Goal: Transaction & Acquisition: Purchase product/service

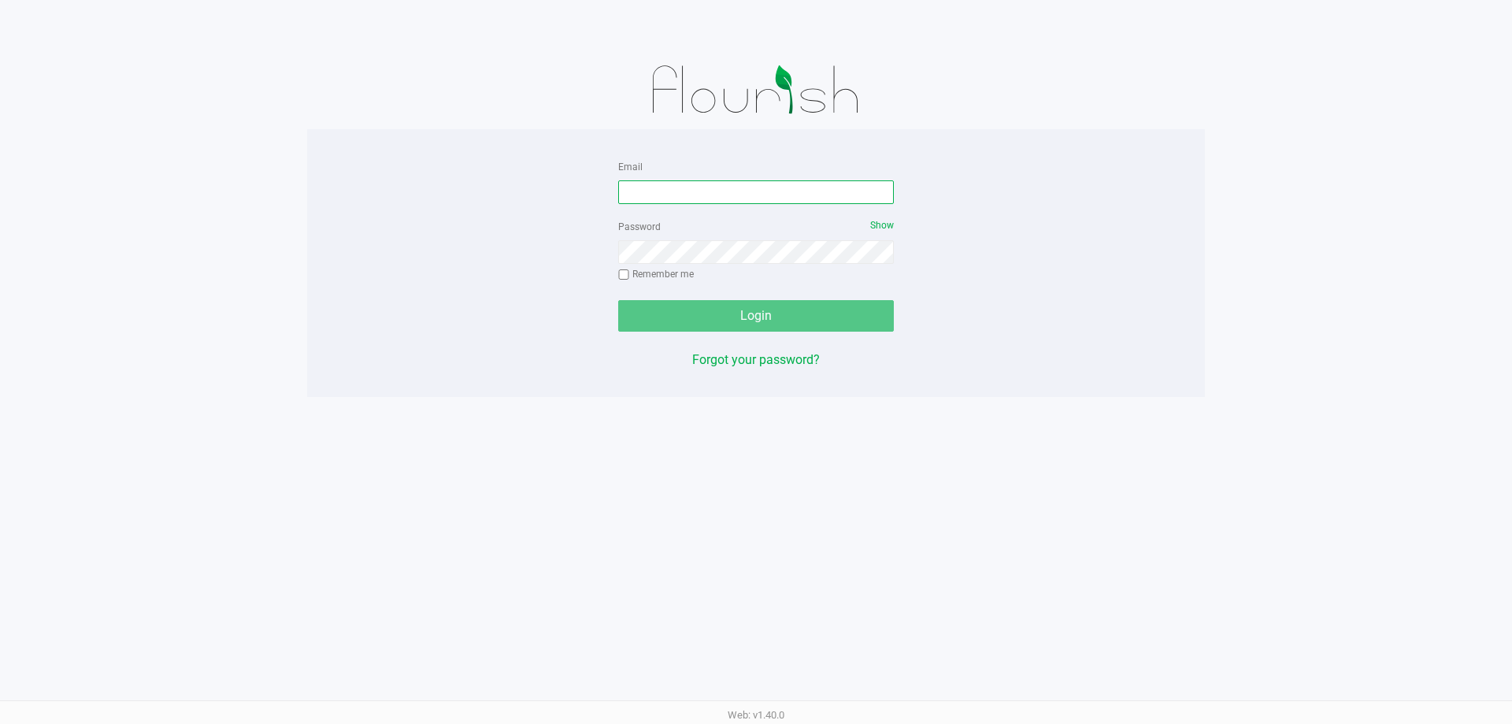
click at [729, 198] on input "Email" at bounding box center [756, 192] width 276 height 24
type input "[EMAIL_ADDRESS][DOMAIN_NAME]"
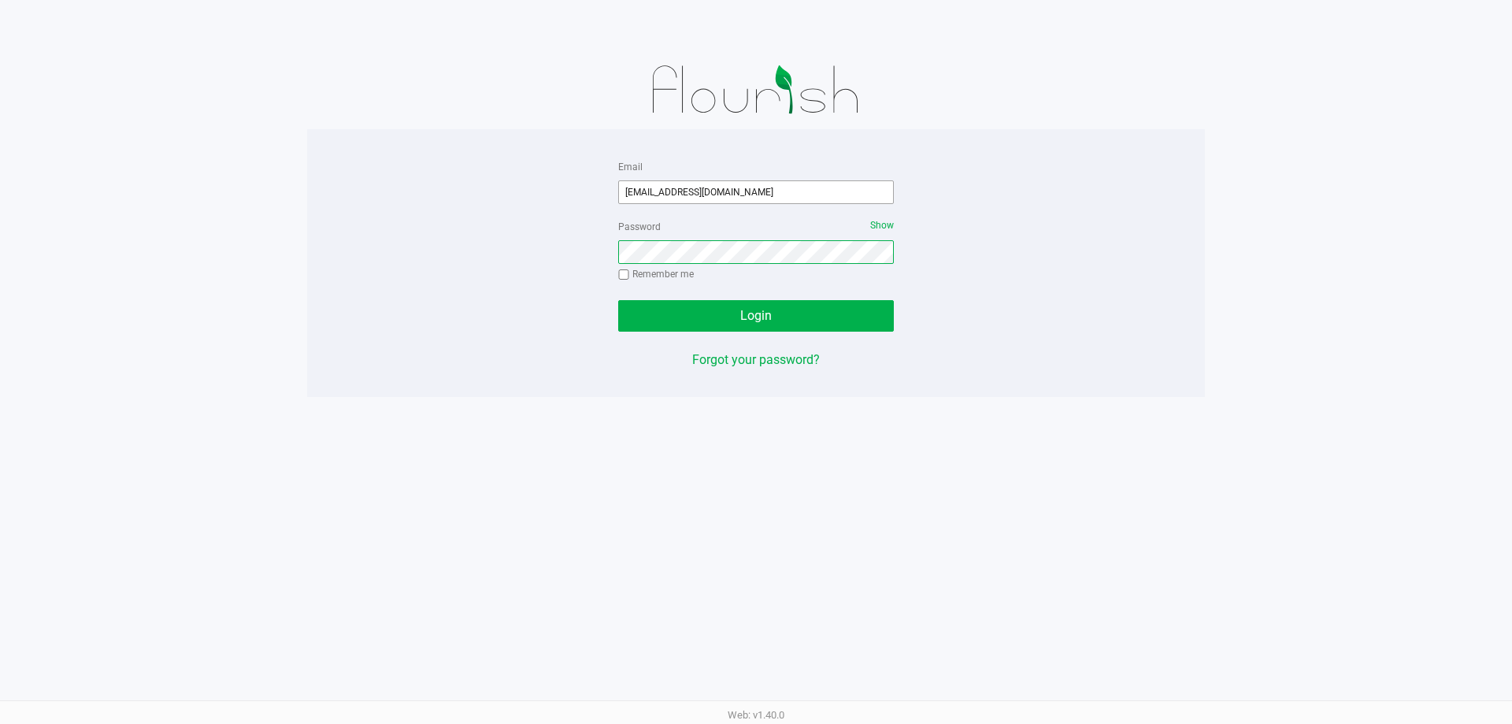
click at [618, 300] on button "Login" at bounding box center [756, 315] width 276 height 31
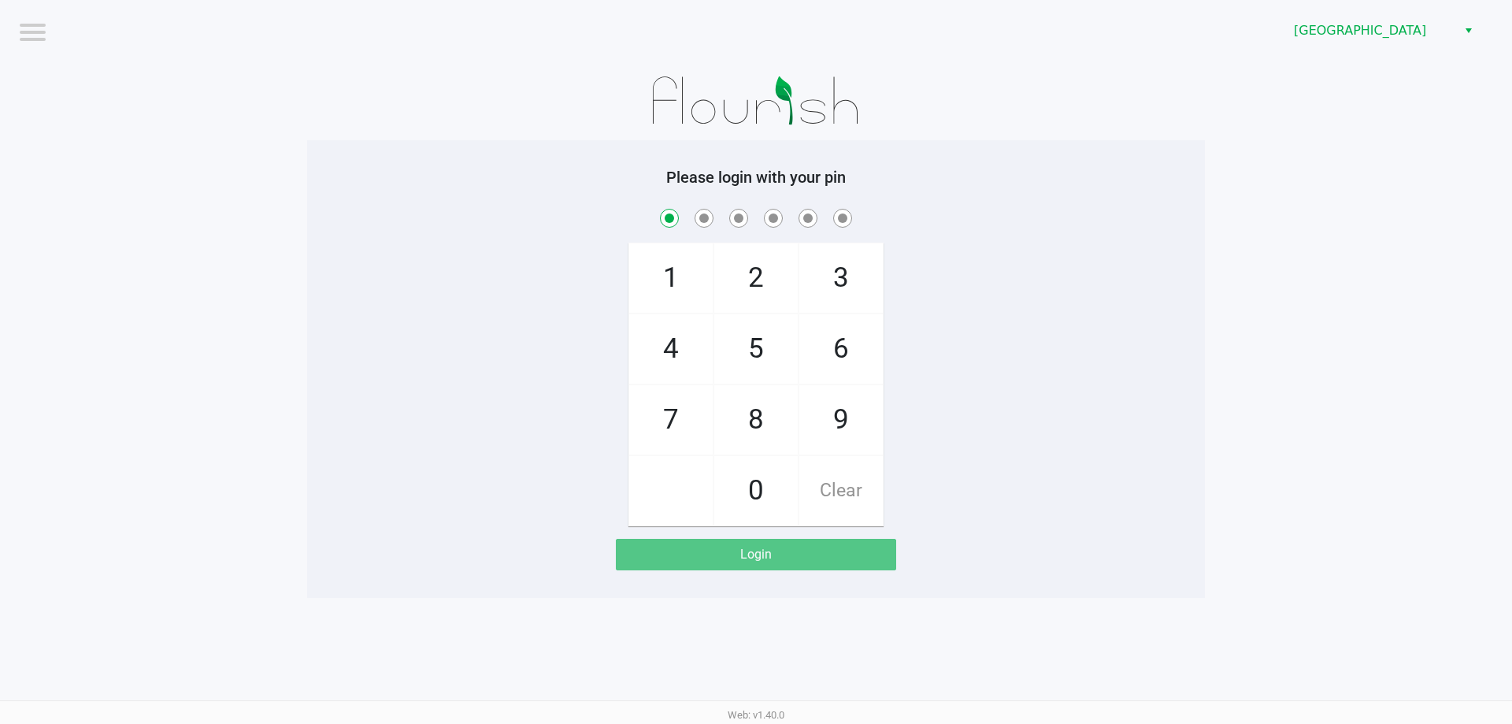
checkbox input "true"
checkbox input "false"
checkbox input "true"
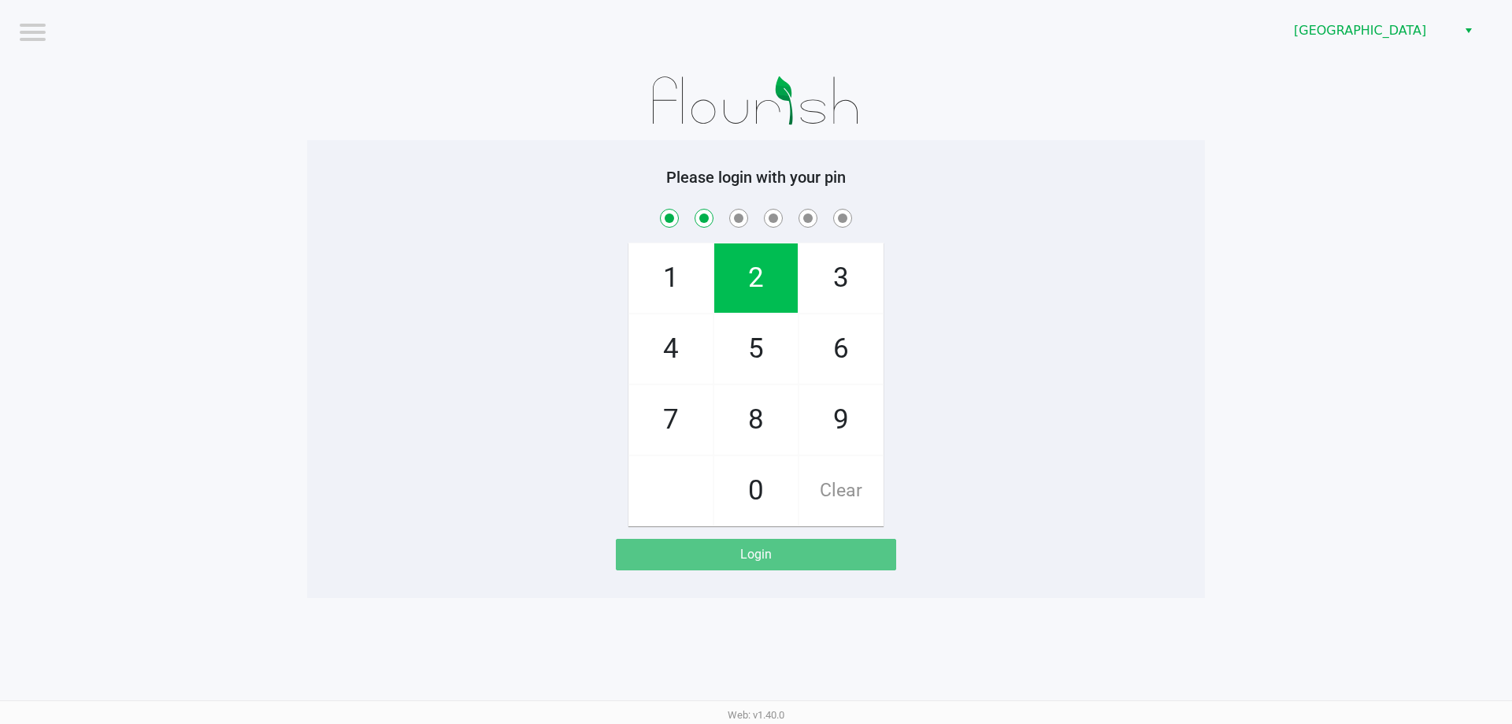
checkbox input "true"
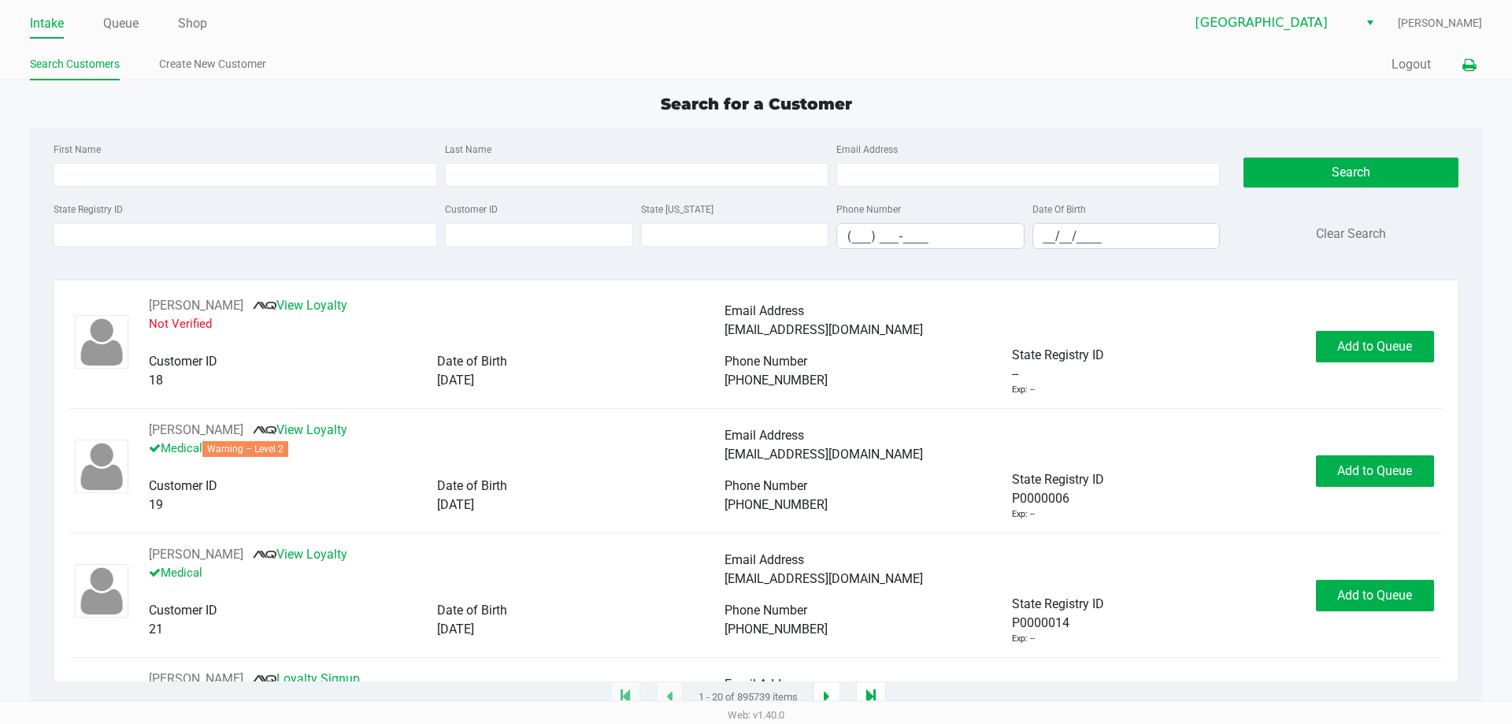
click at [1472, 63] on icon at bounding box center [1468, 65] width 13 height 11
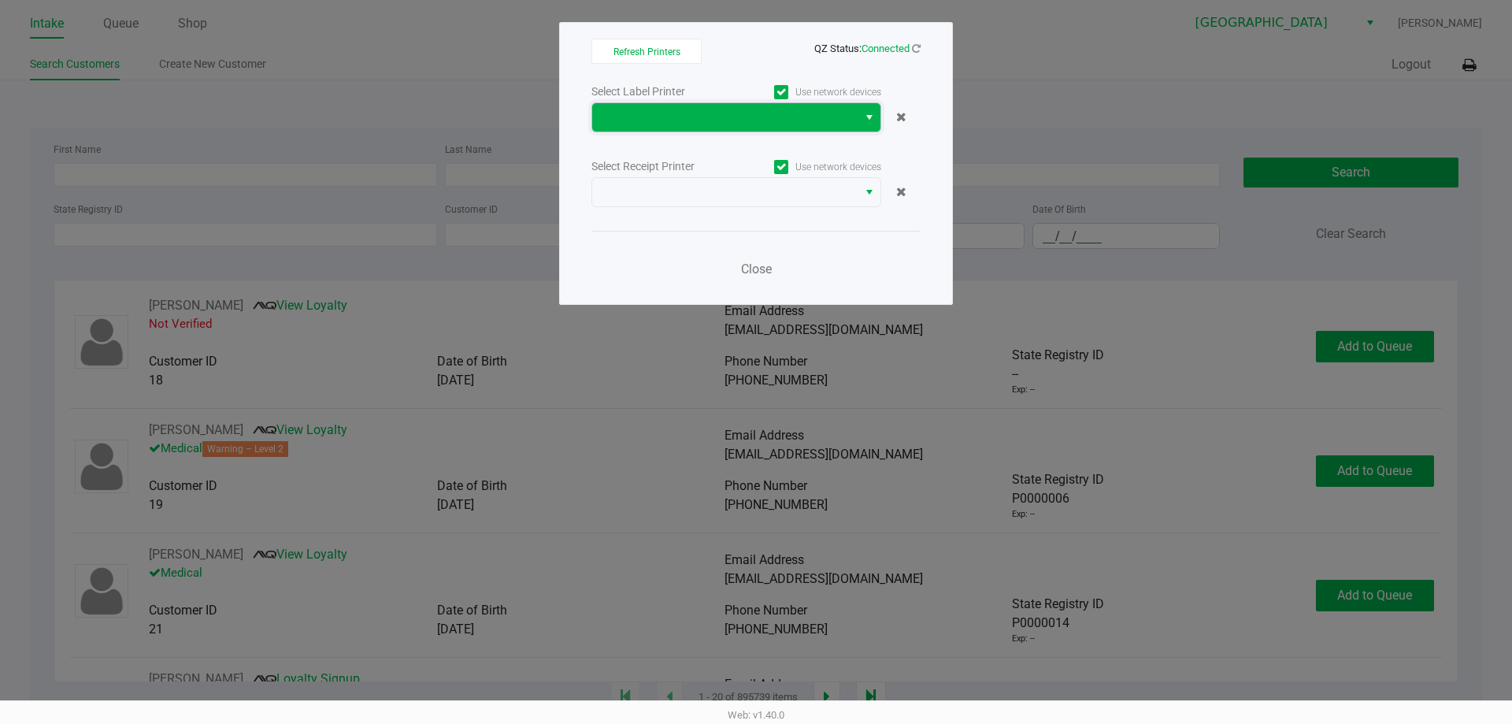
click at [798, 124] on span at bounding box center [725, 117] width 246 height 19
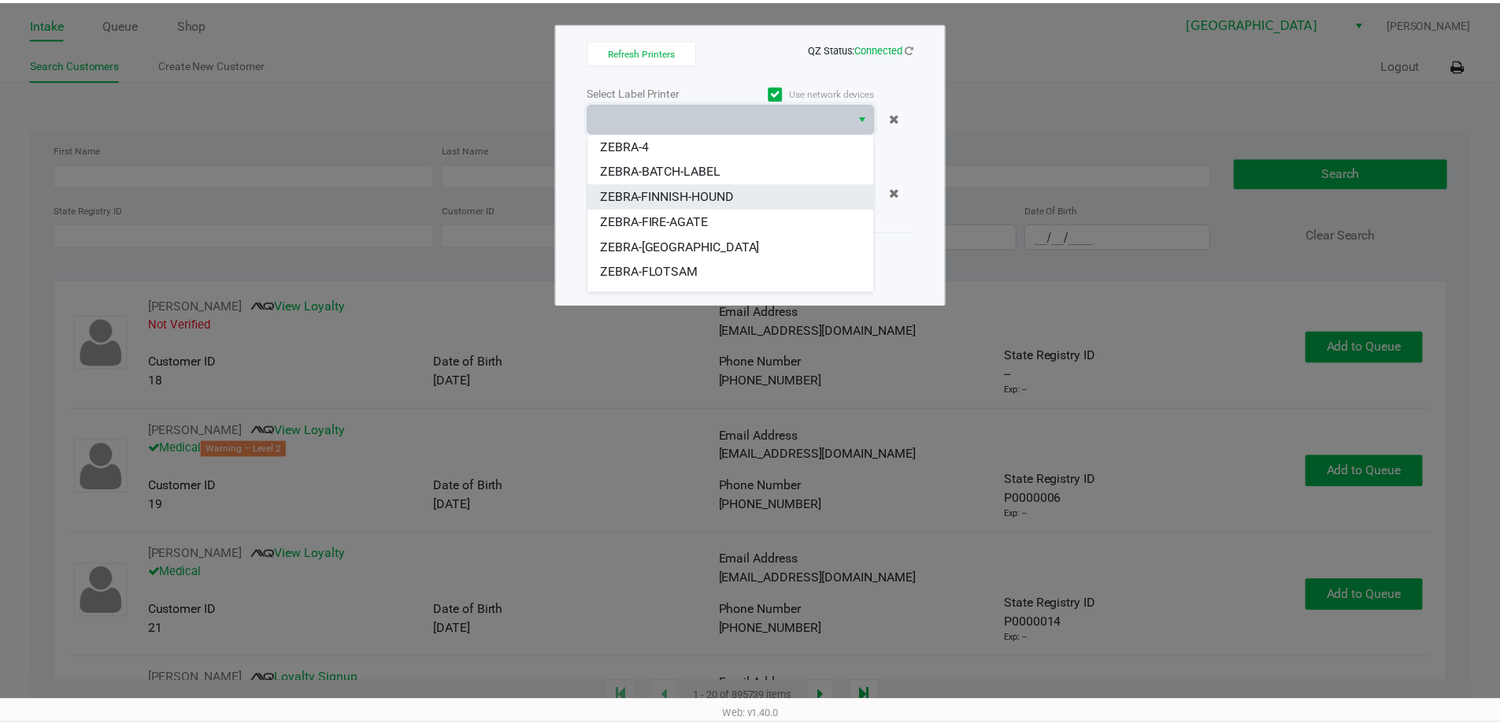
scroll to position [79, 0]
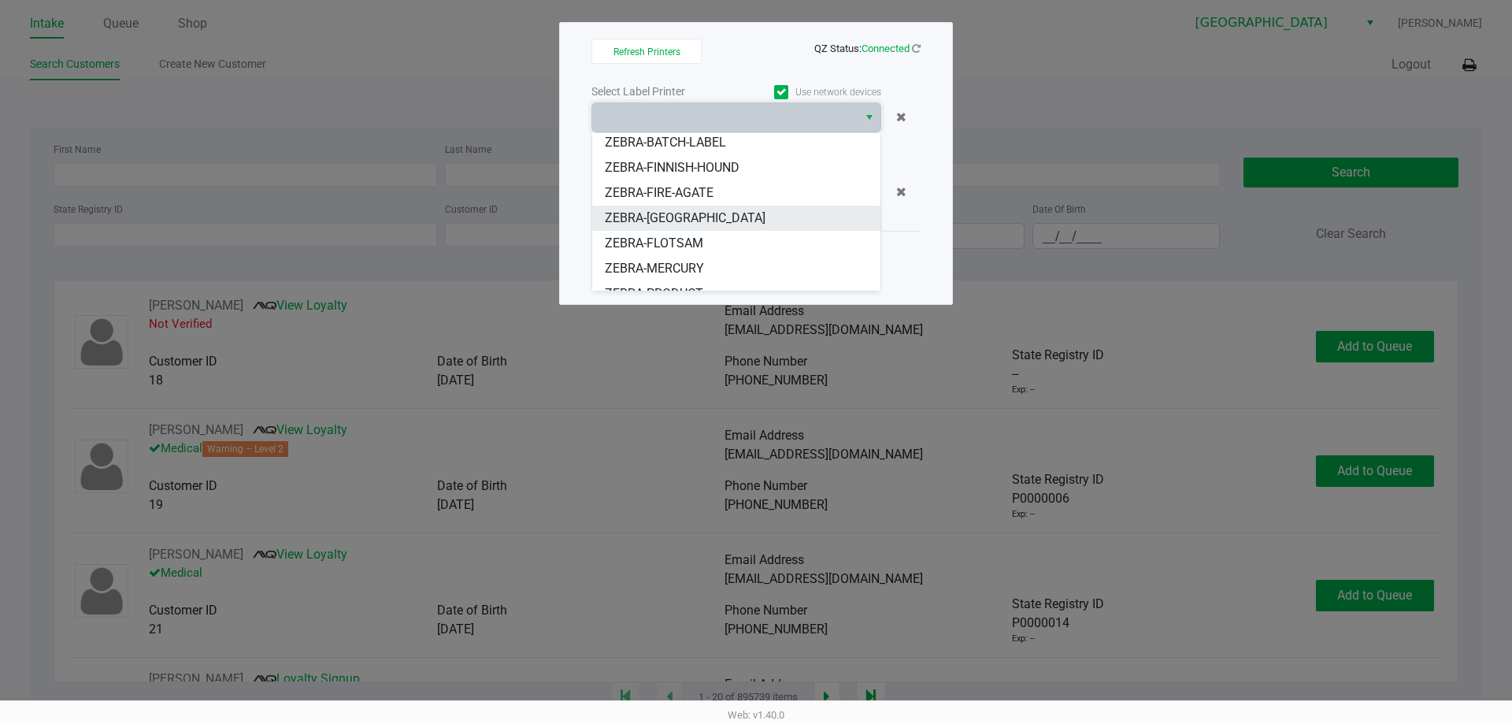
click at [672, 215] on span "ZEBRA-[GEOGRAPHIC_DATA]" at bounding box center [685, 218] width 161 height 19
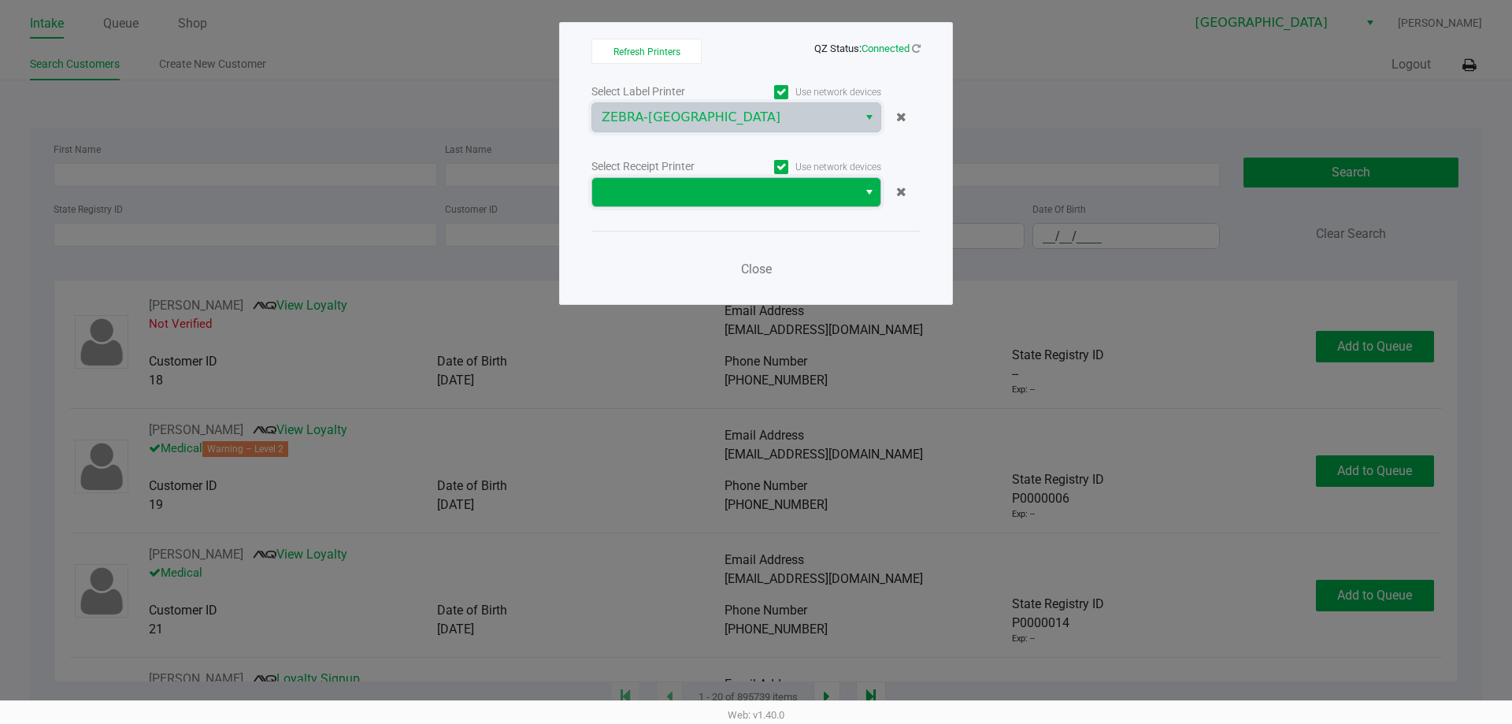
click at [701, 183] on span at bounding box center [725, 192] width 246 height 19
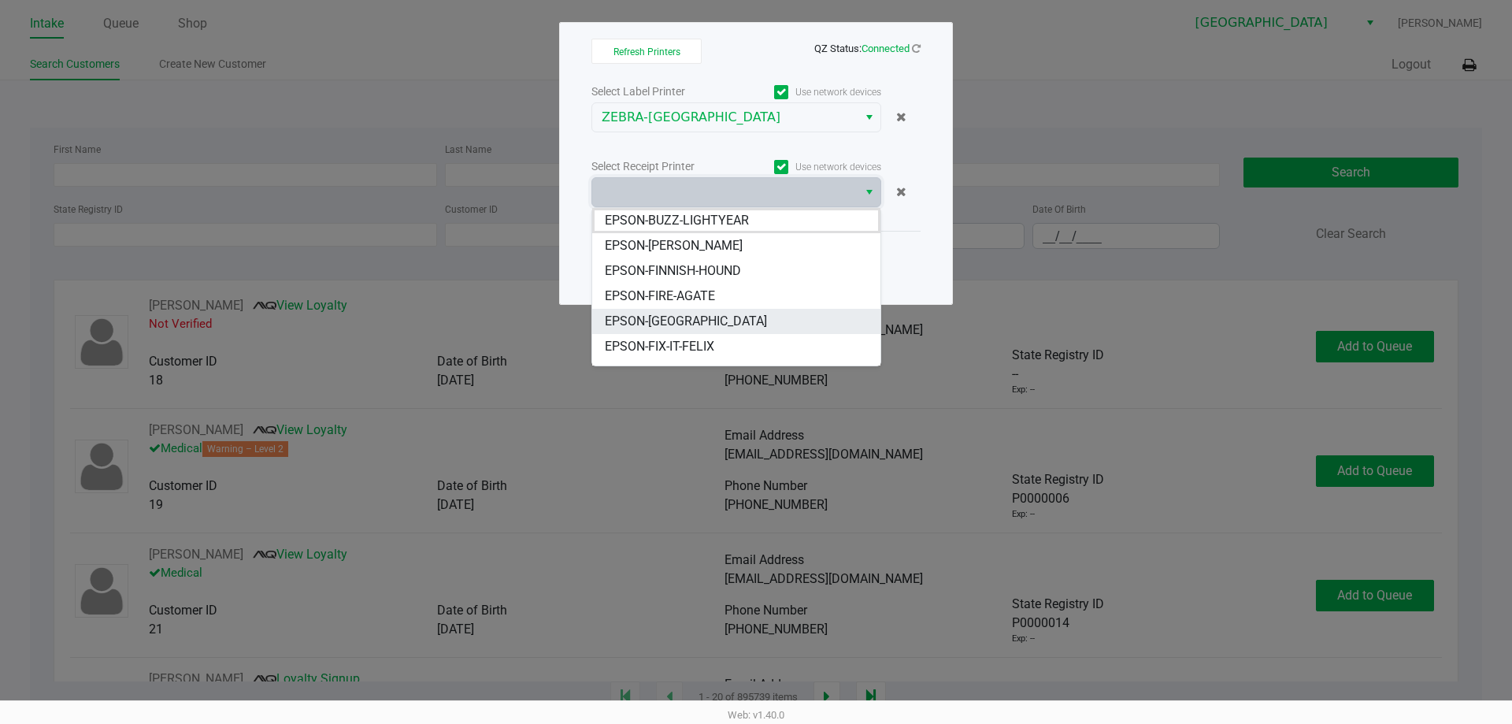
click at [671, 321] on span "EPSON-[GEOGRAPHIC_DATA]" at bounding box center [686, 321] width 162 height 19
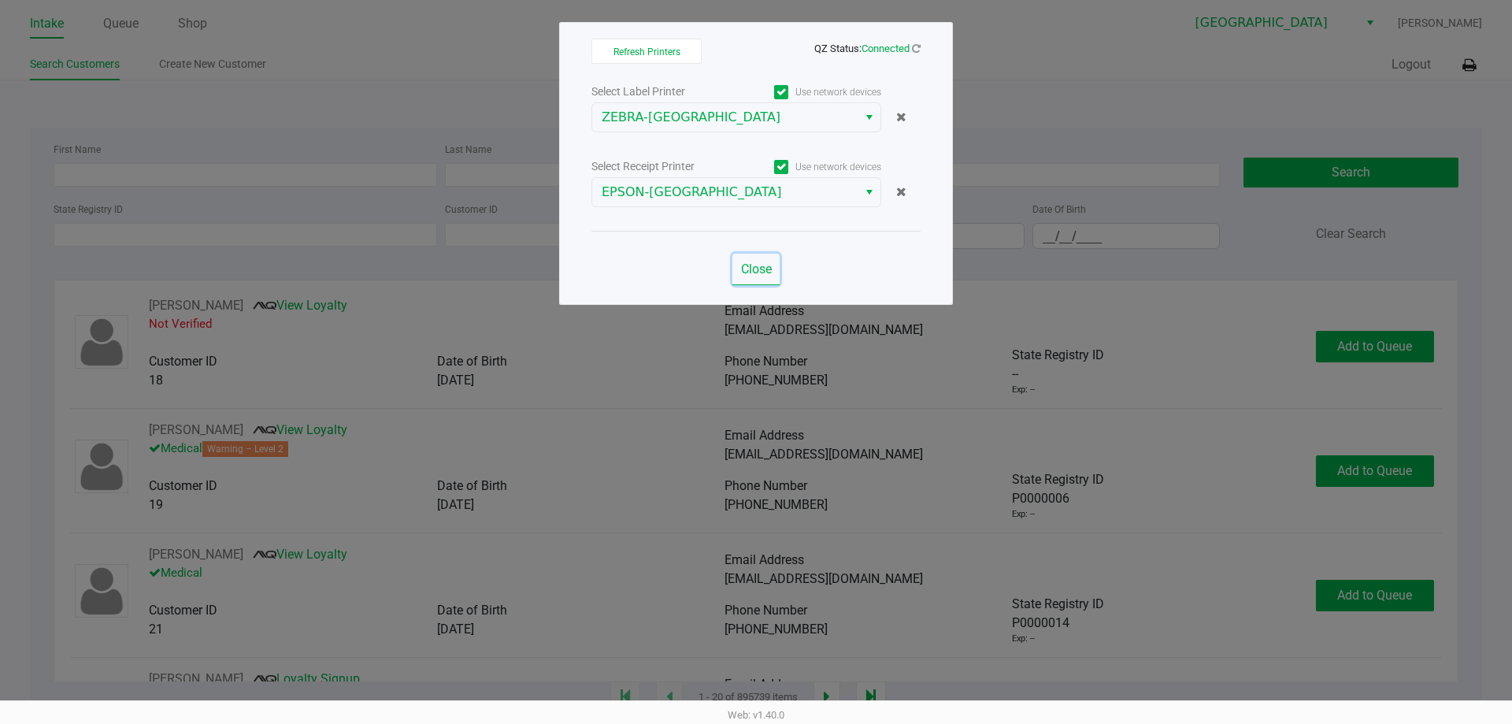
click at [750, 270] on span "Close" at bounding box center [756, 268] width 31 height 15
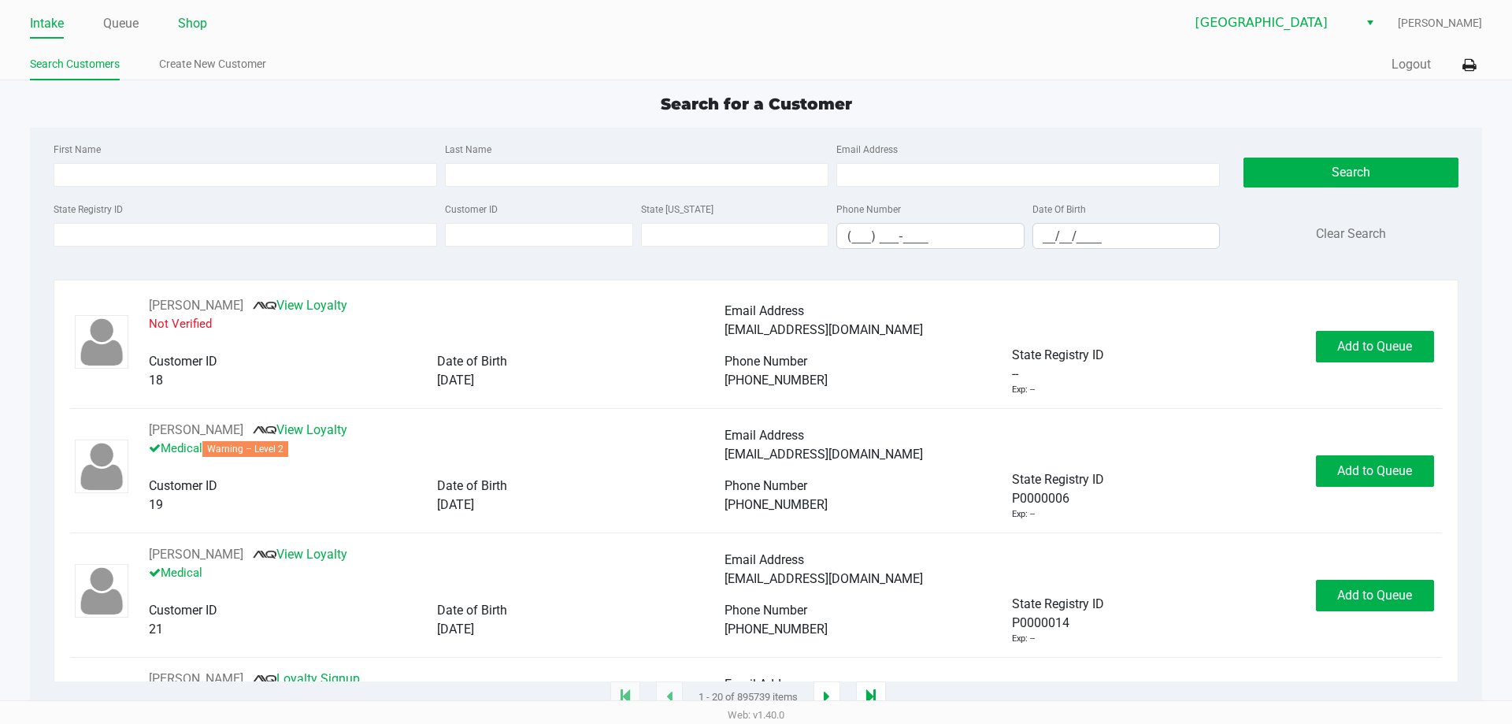
click at [196, 17] on link "Shop" at bounding box center [192, 24] width 29 height 22
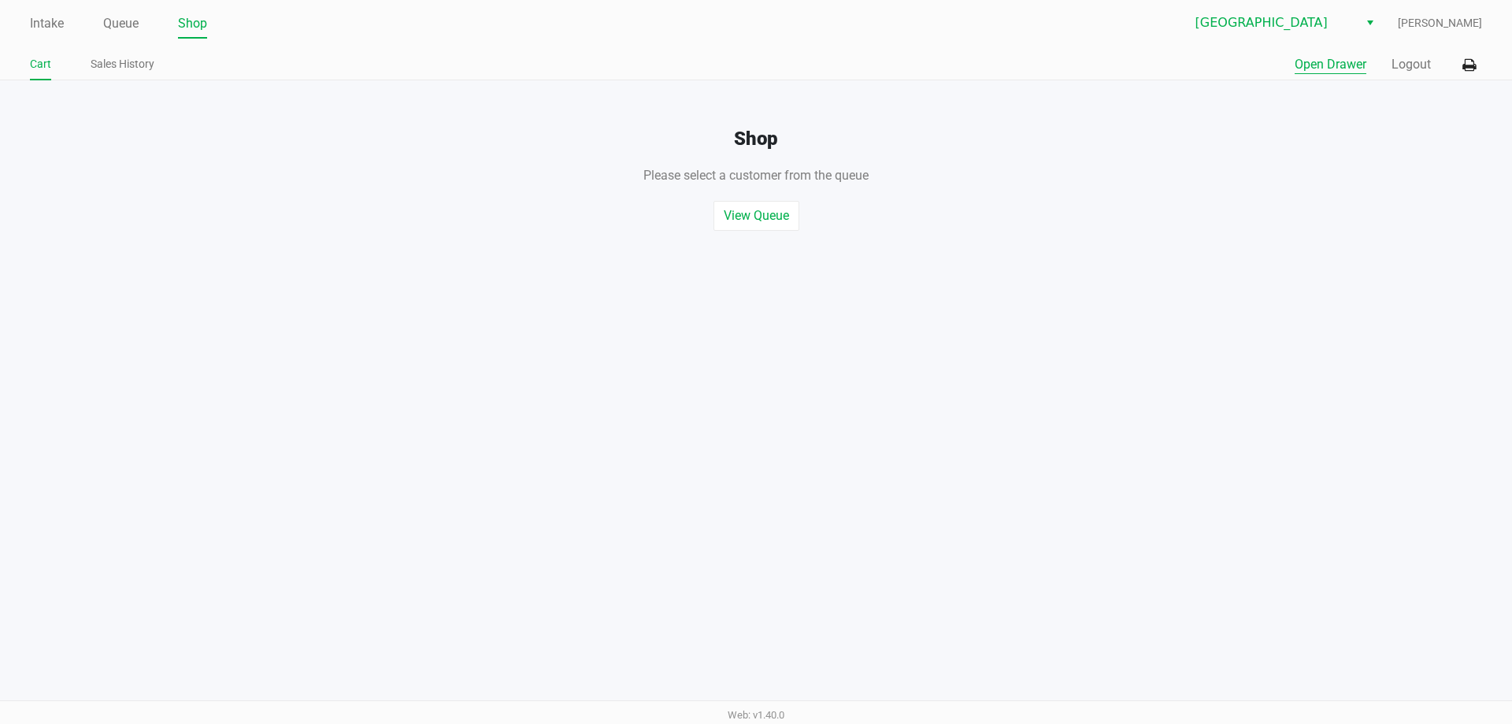
click at [1338, 65] on button "Open Drawer" at bounding box center [1330, 64] width 72 height 19
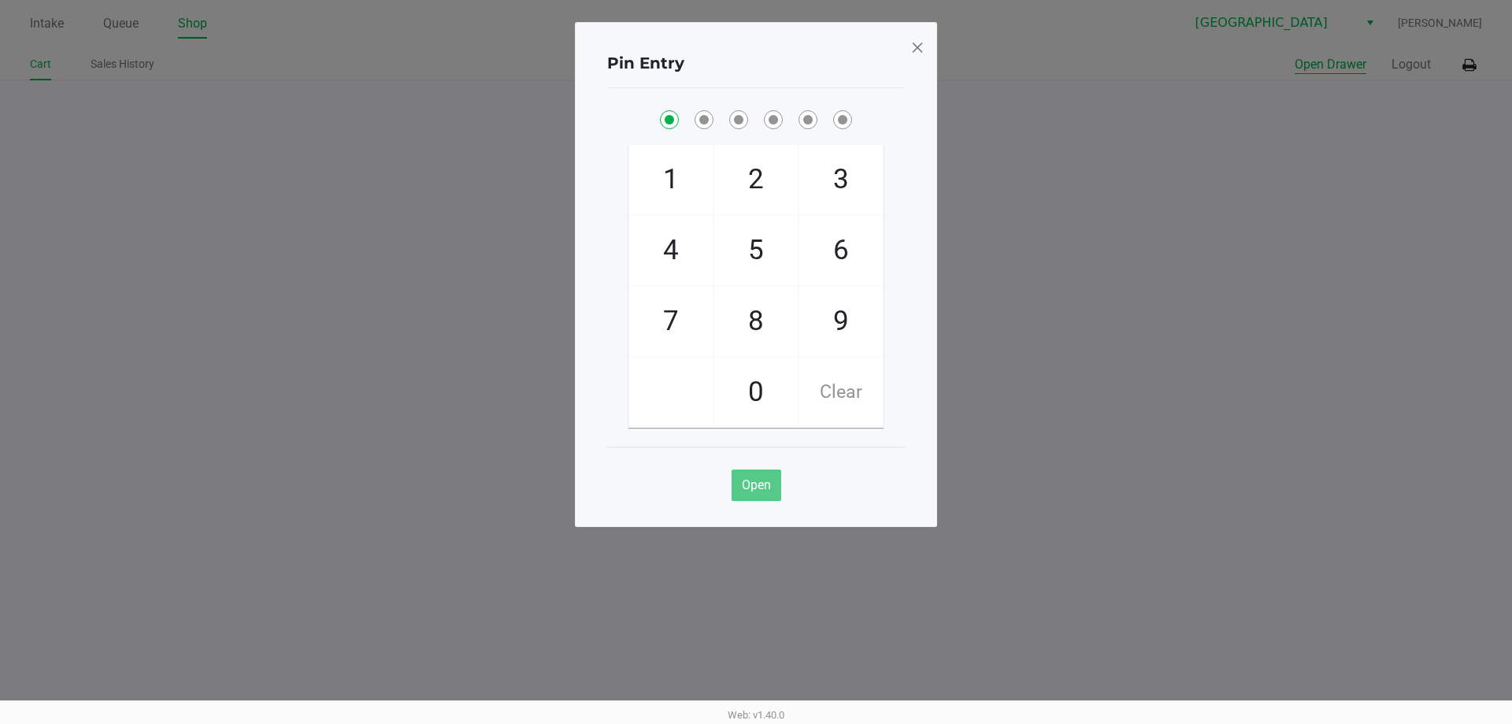
checkbox input "true"
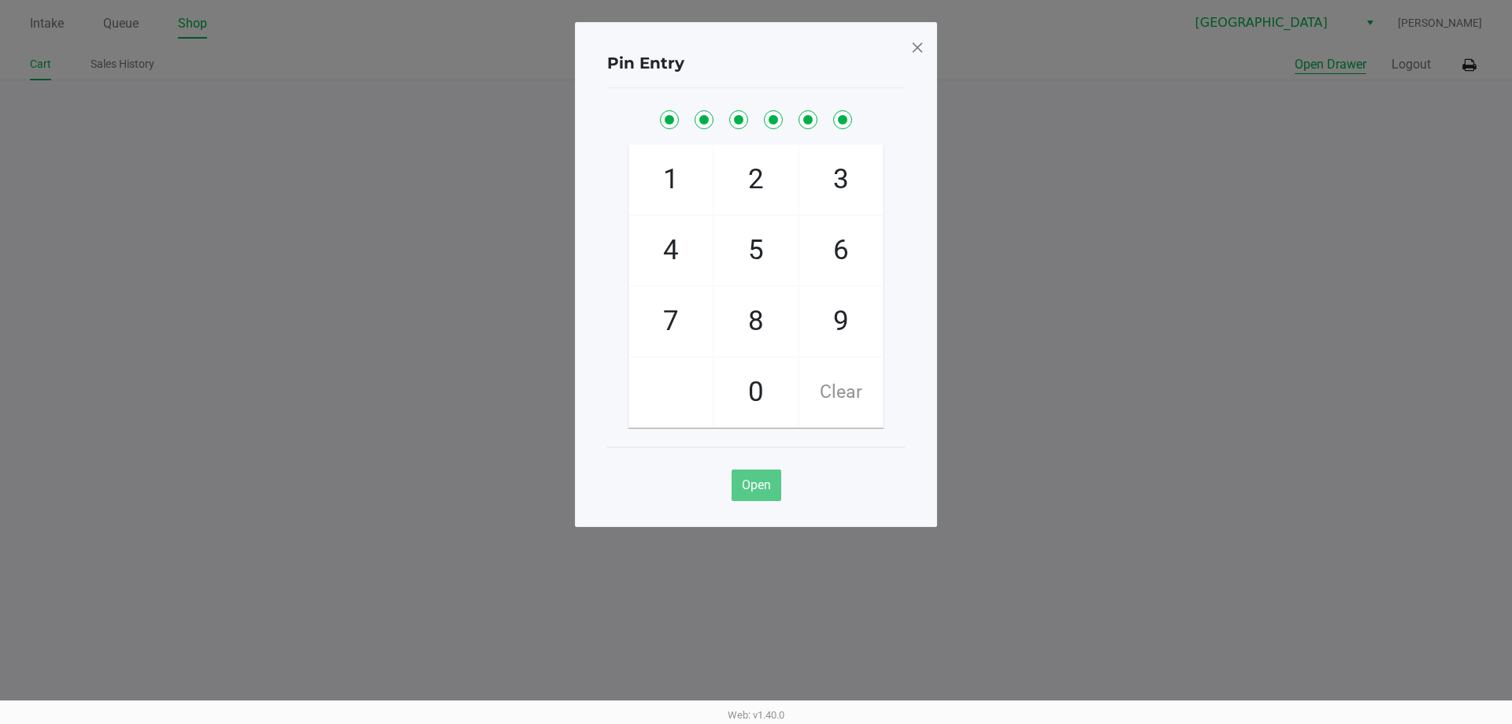
checkbox input "true"
click at [919, 45] on span at bounding box center [917, 47] width 14 height 25
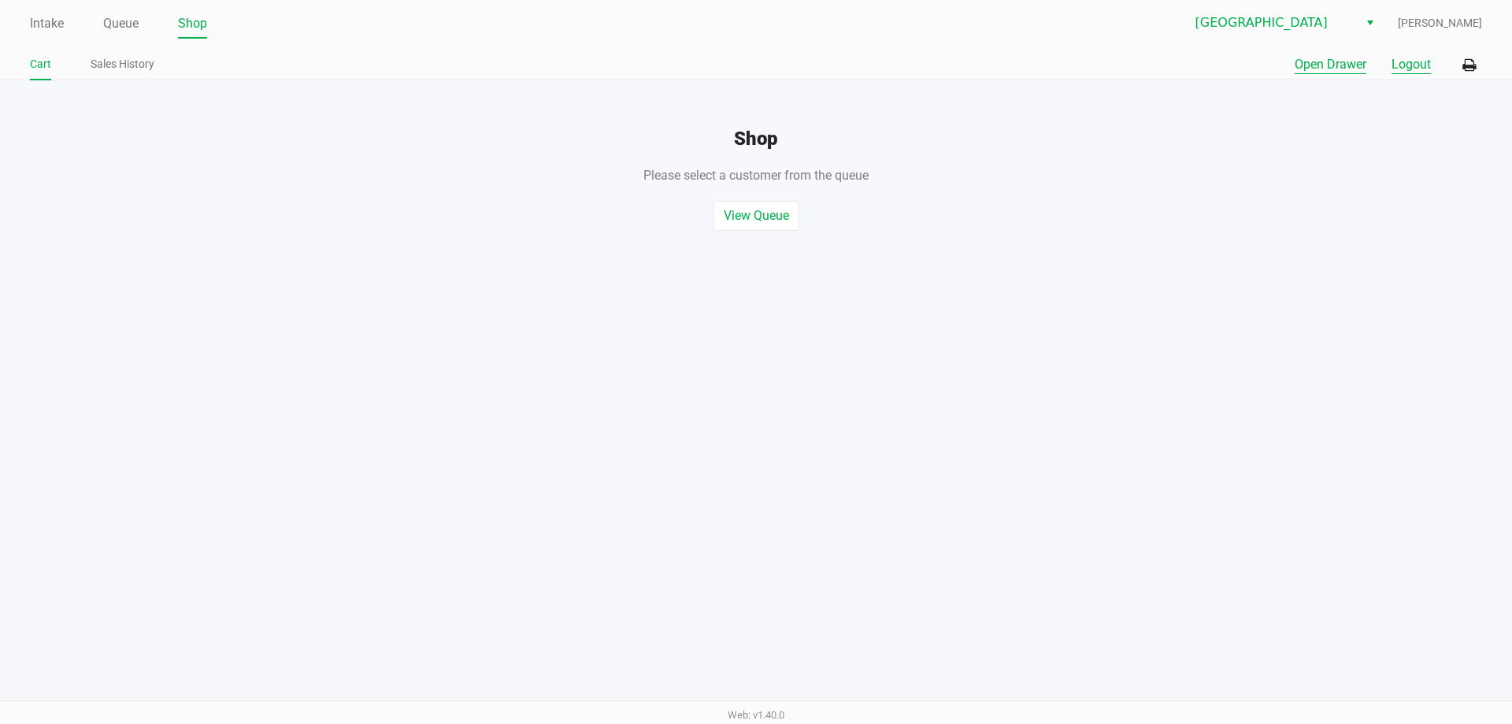
click at [1423, 63] on button "Logout" at bounding box center [1410, 64] width 39 height 19
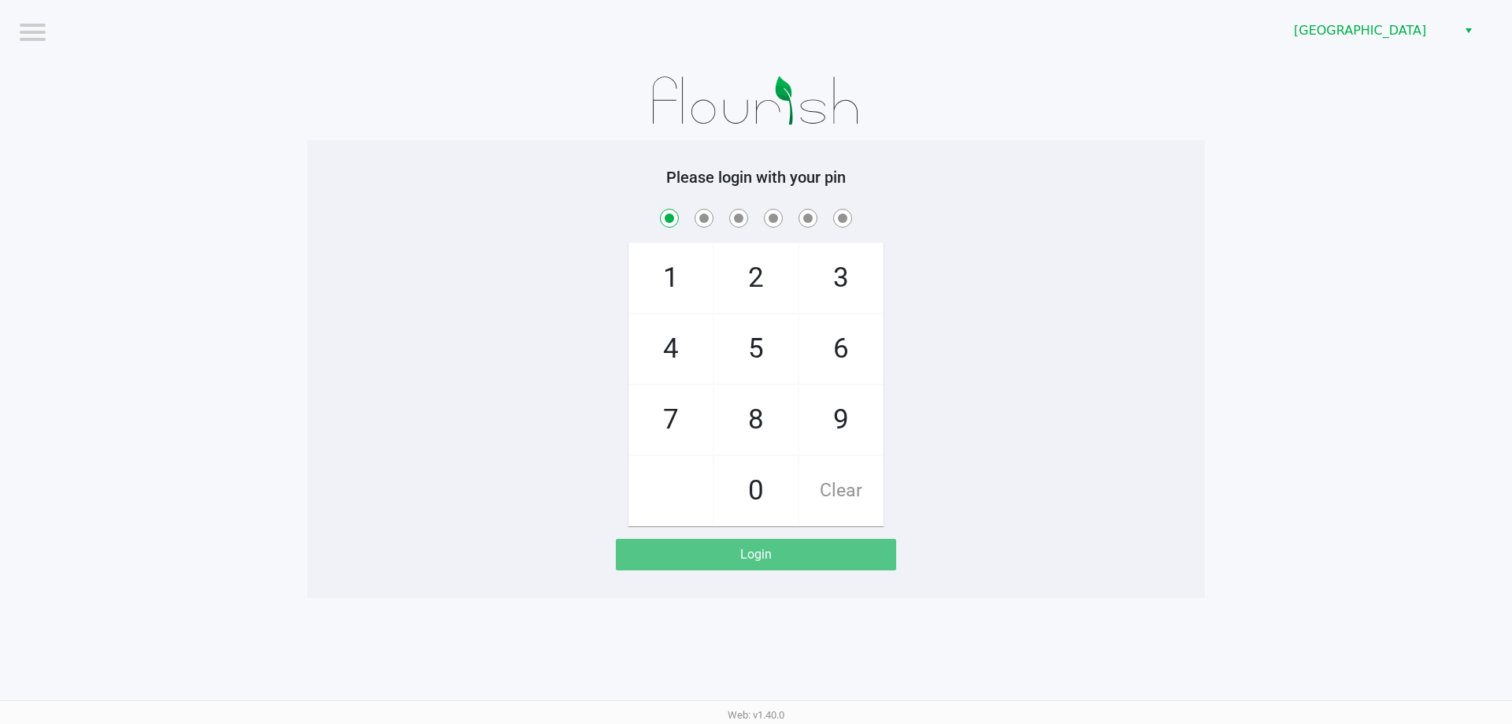
checkbox input "true"
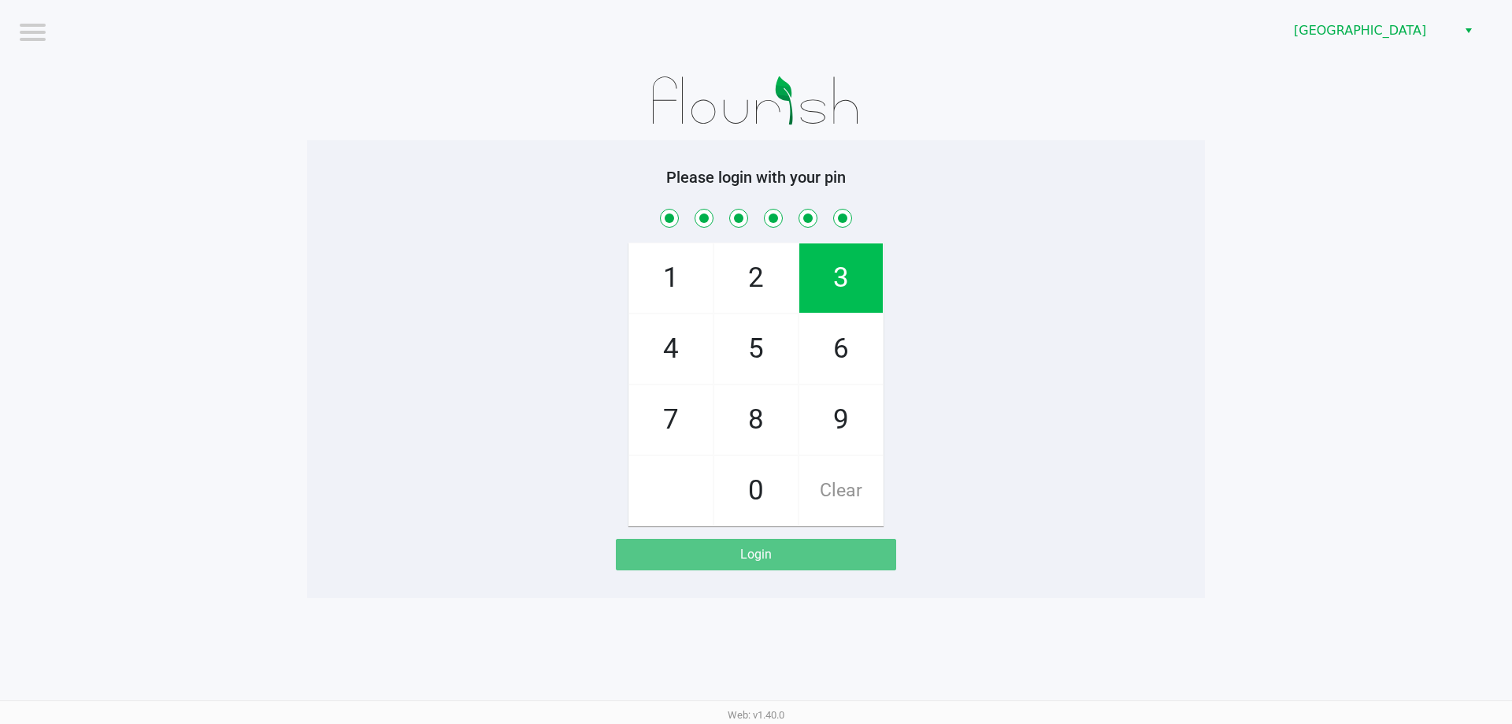
checkbox input "true"
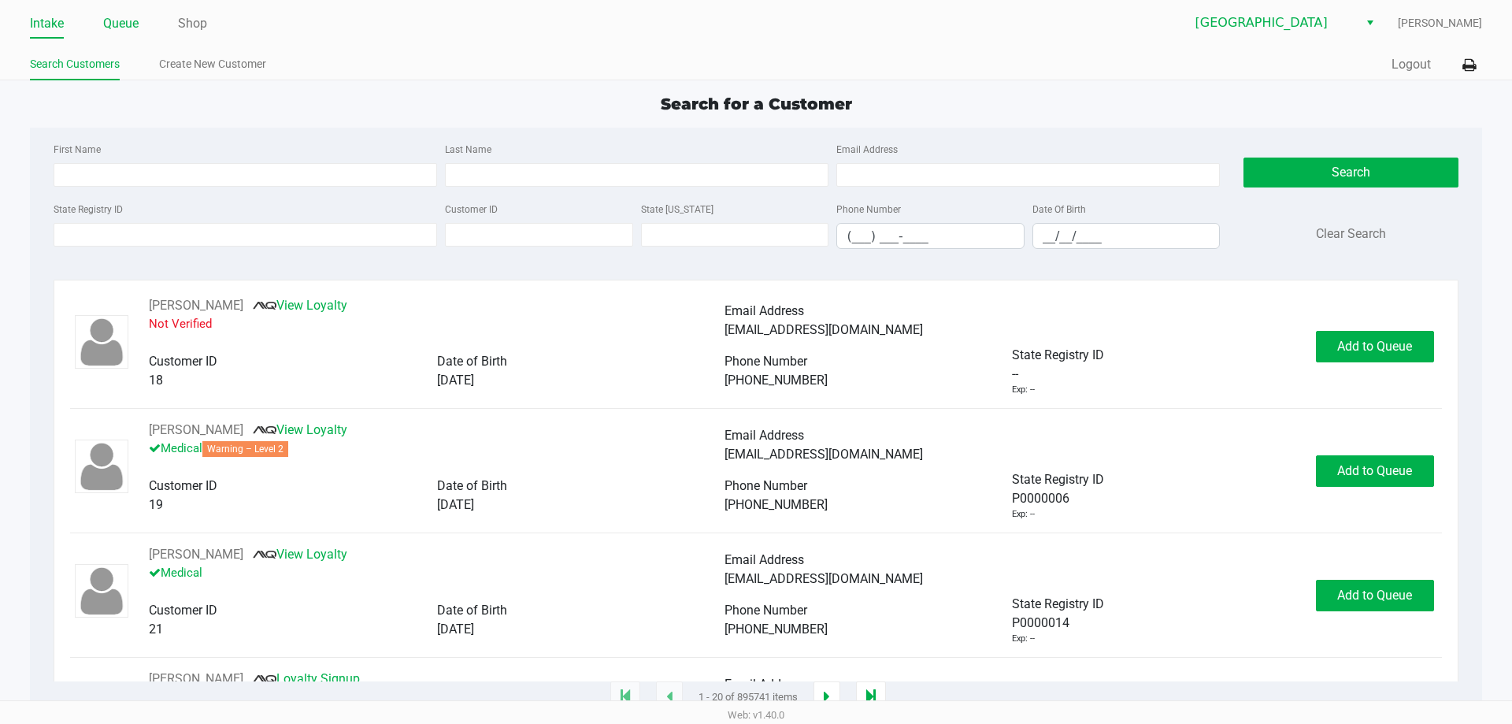
click at [132, 17] on link "Queue" at bounding box center [120, 24] width 35 height 22
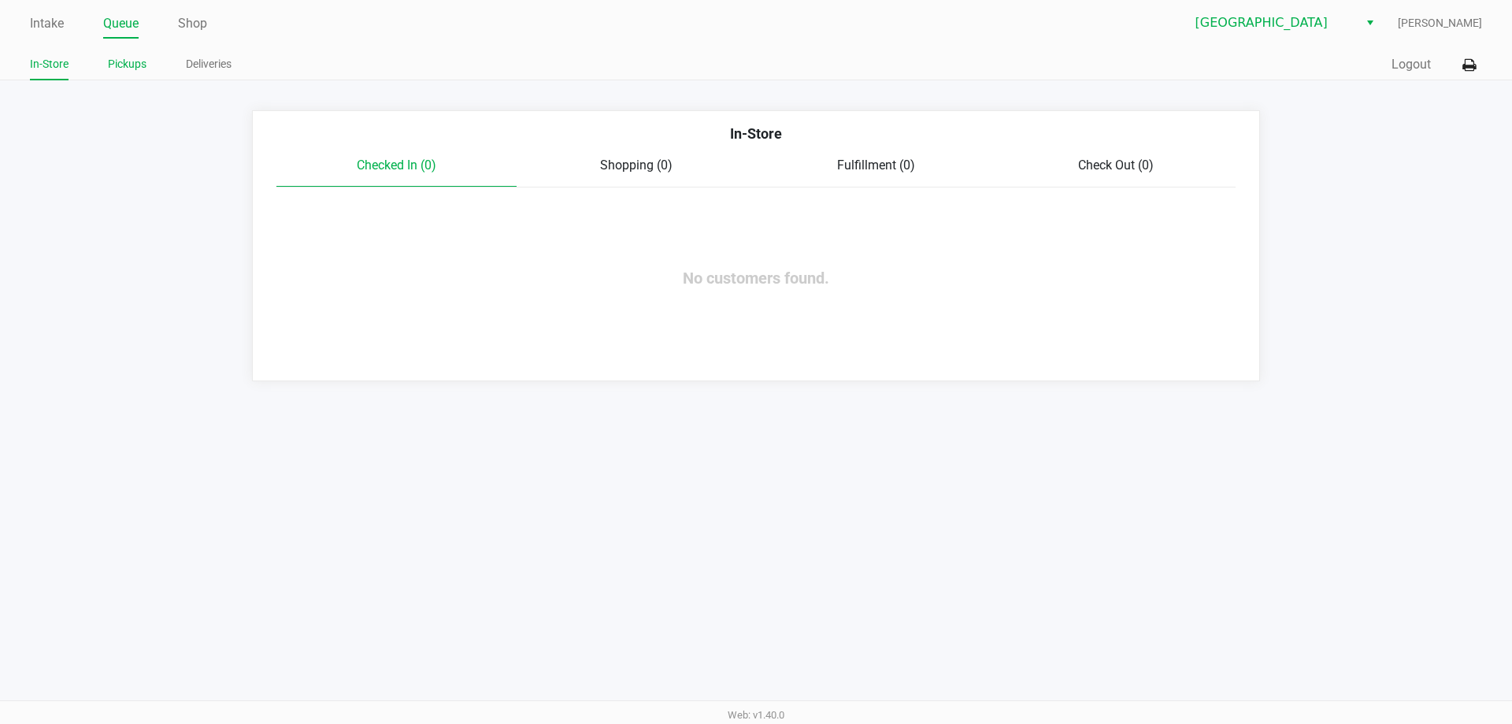
click at [123, 67] on link "Pickups" at bounding box center [127, 64] width 39 height 20
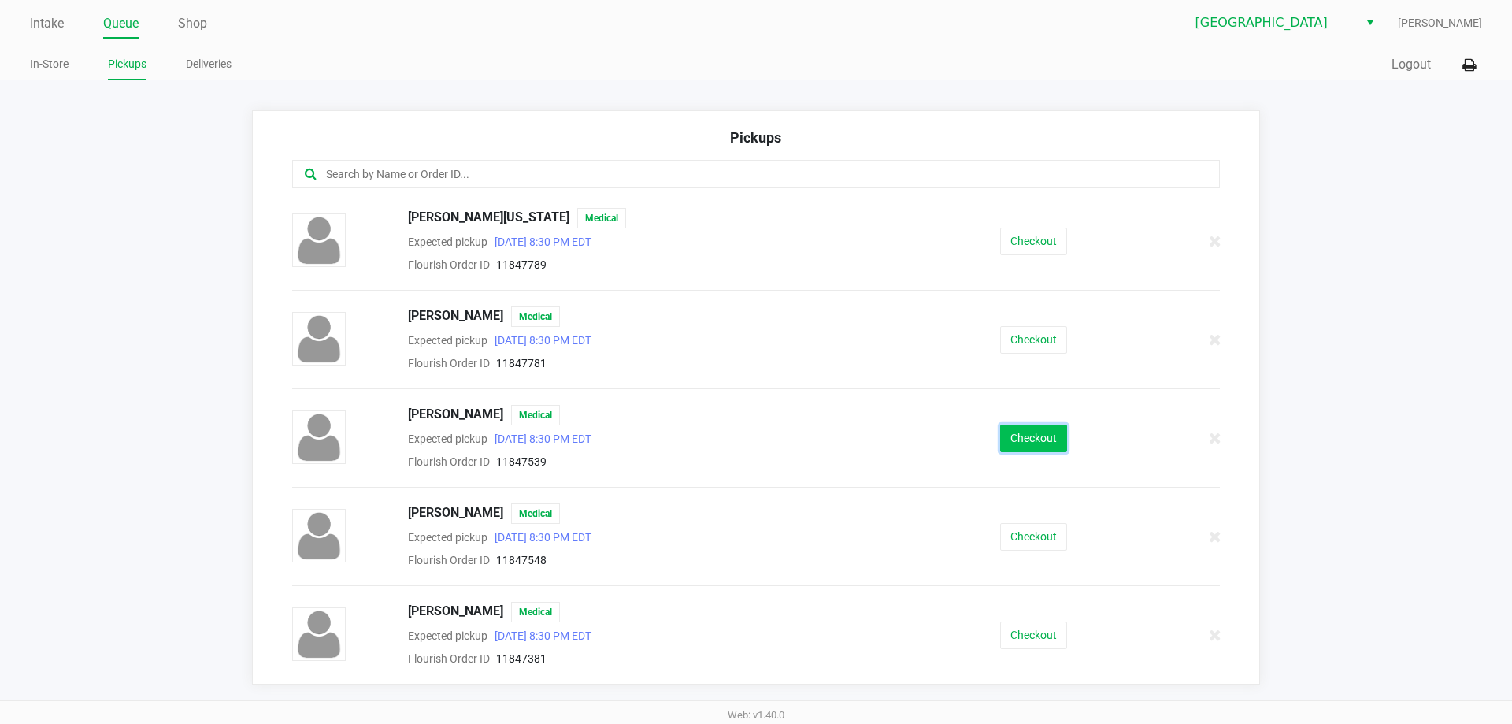
click at [1028, 435] on button "Checkout" at bounding box center [1033, 438] width 67 height 28
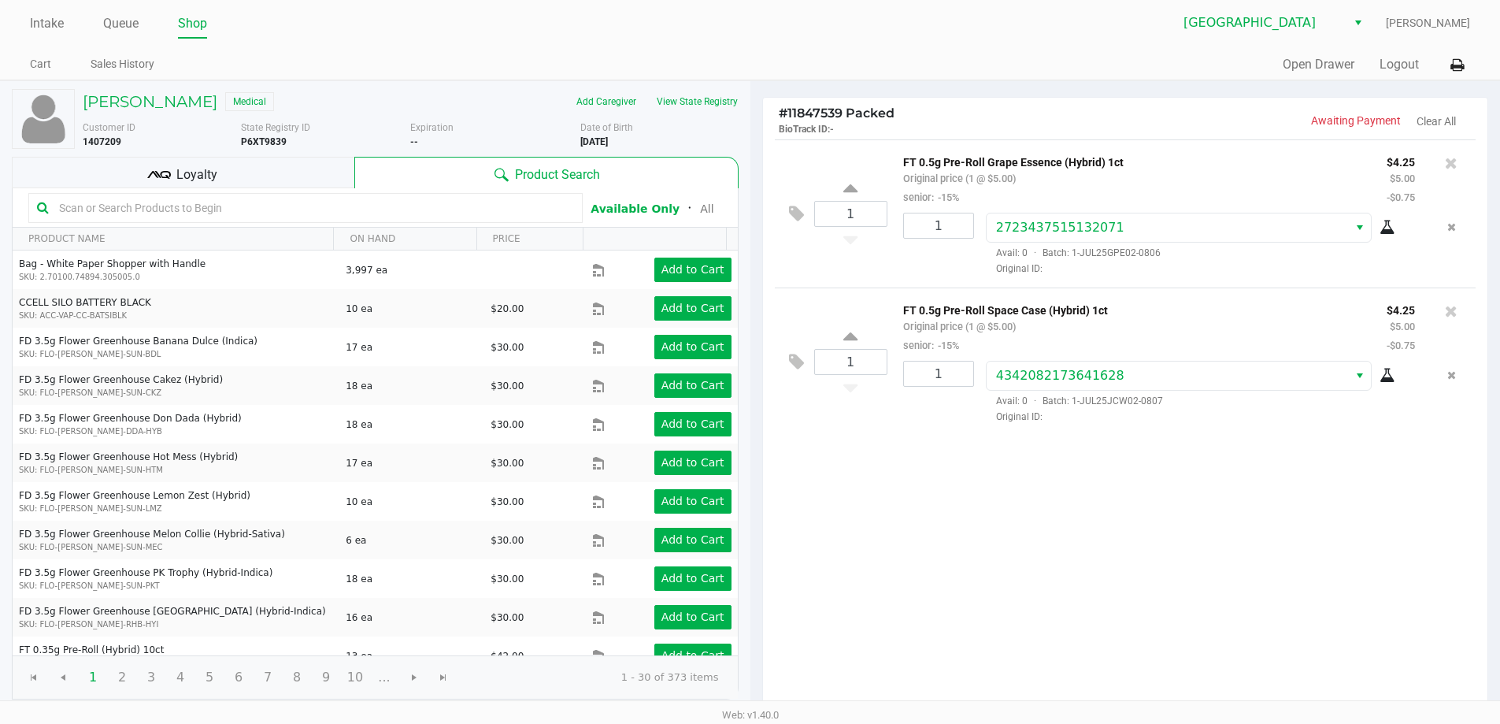
click at [238, 171] on div "Loyalty" at bounding box center [183, 172] width 342 height 31
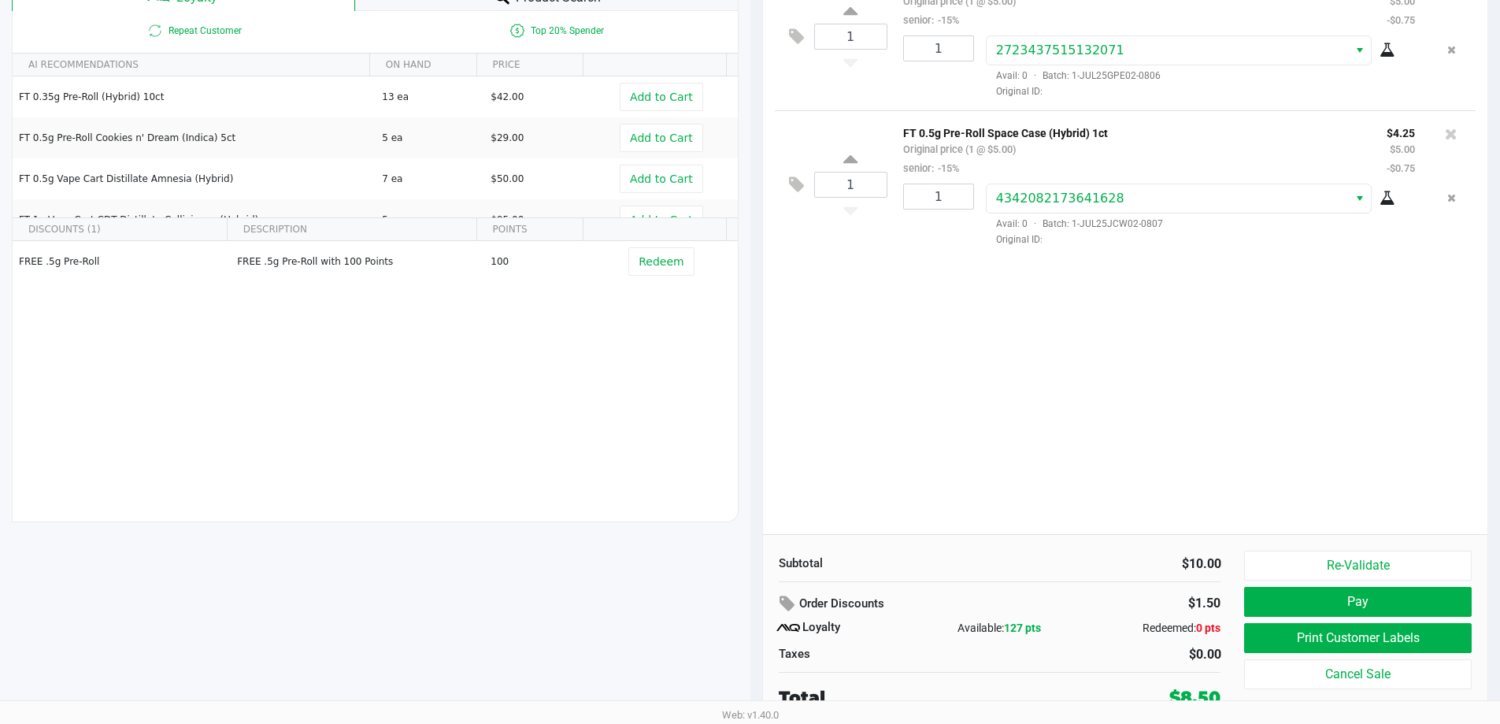
scroll to position [180, 0]
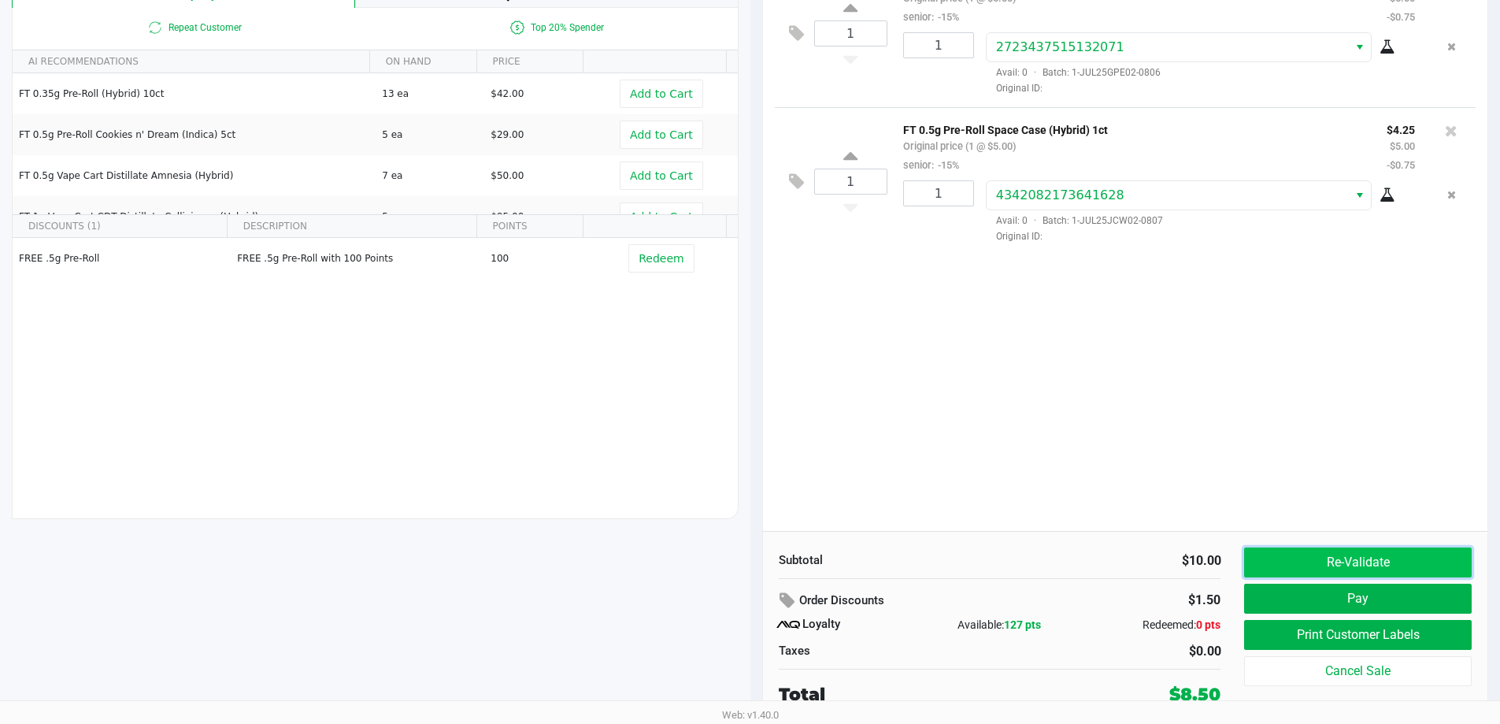
click at [1315, 560] on button "Re-Validate" at bounding box center [1357, 562] width 227 height 30
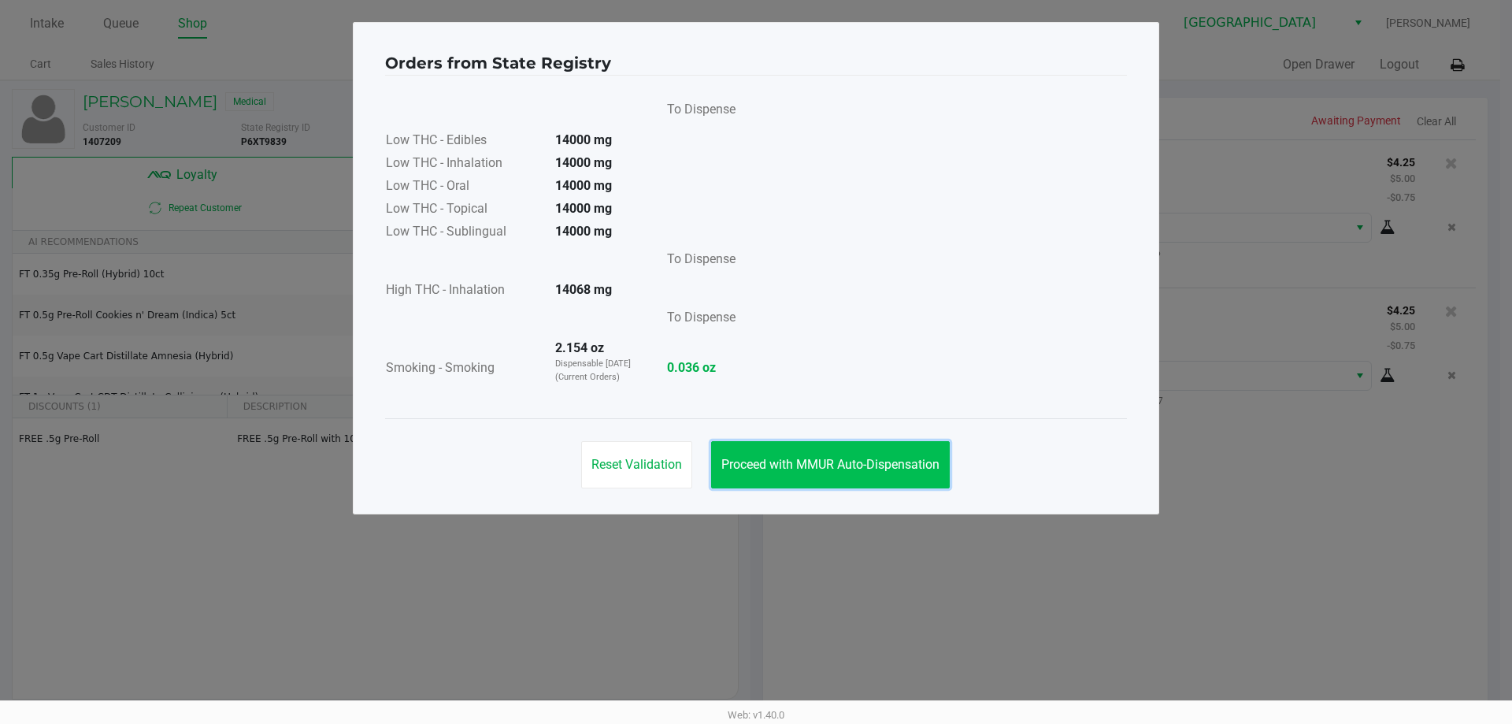
click at [820, 454] on button "Proceed with MMUR Auto-Dispensation" at bounding box center [830, 464] width 239 height 47
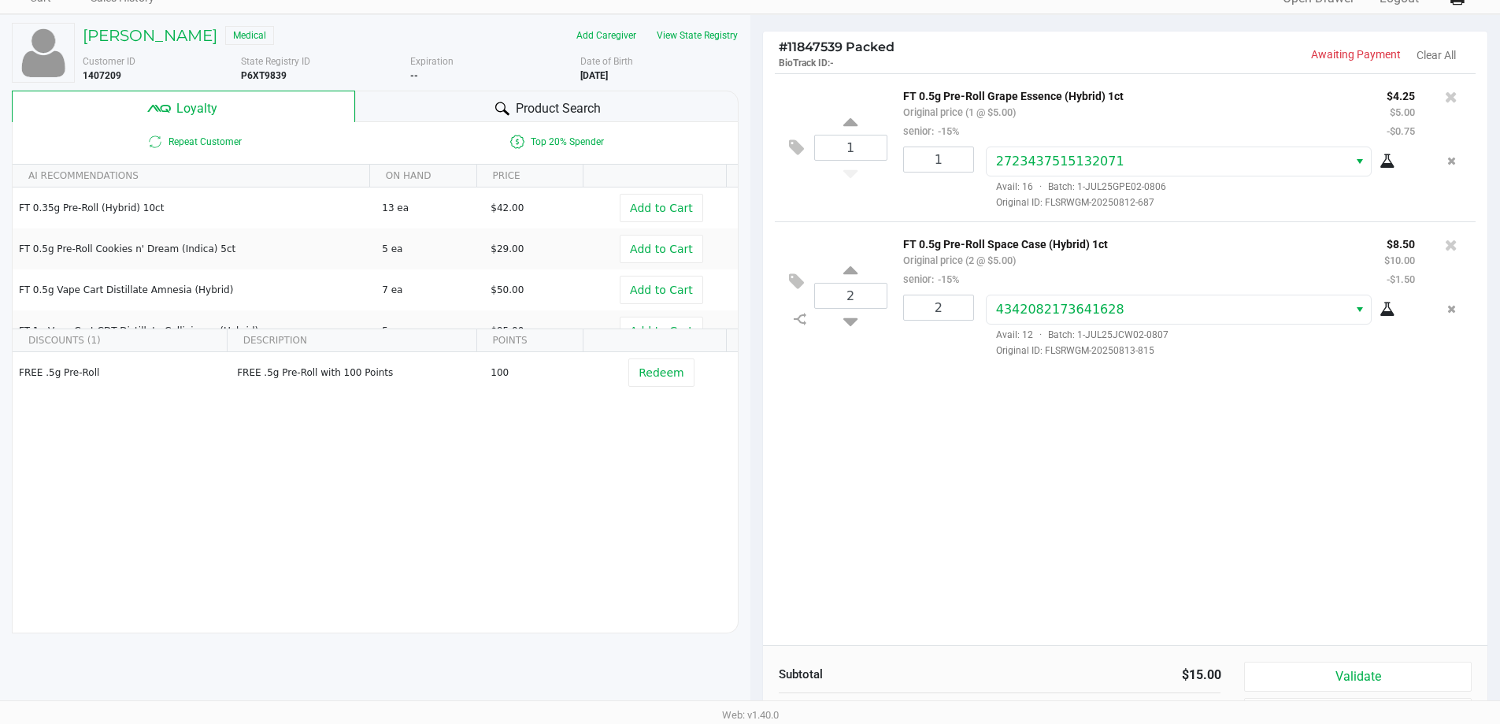
scroll to position [157, 0]
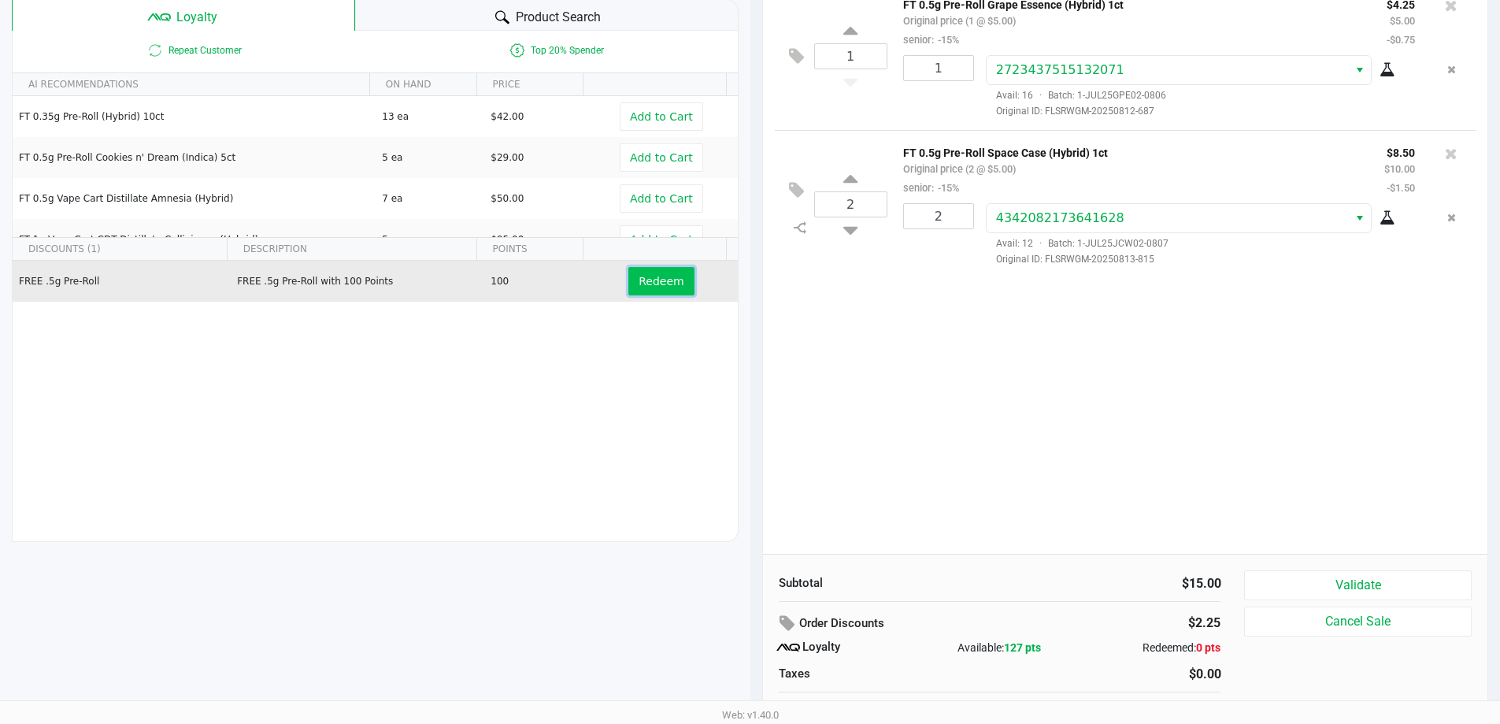
click at [639, 283] on span "Redeem" at bounding box center [661, 281] width 45 height 13
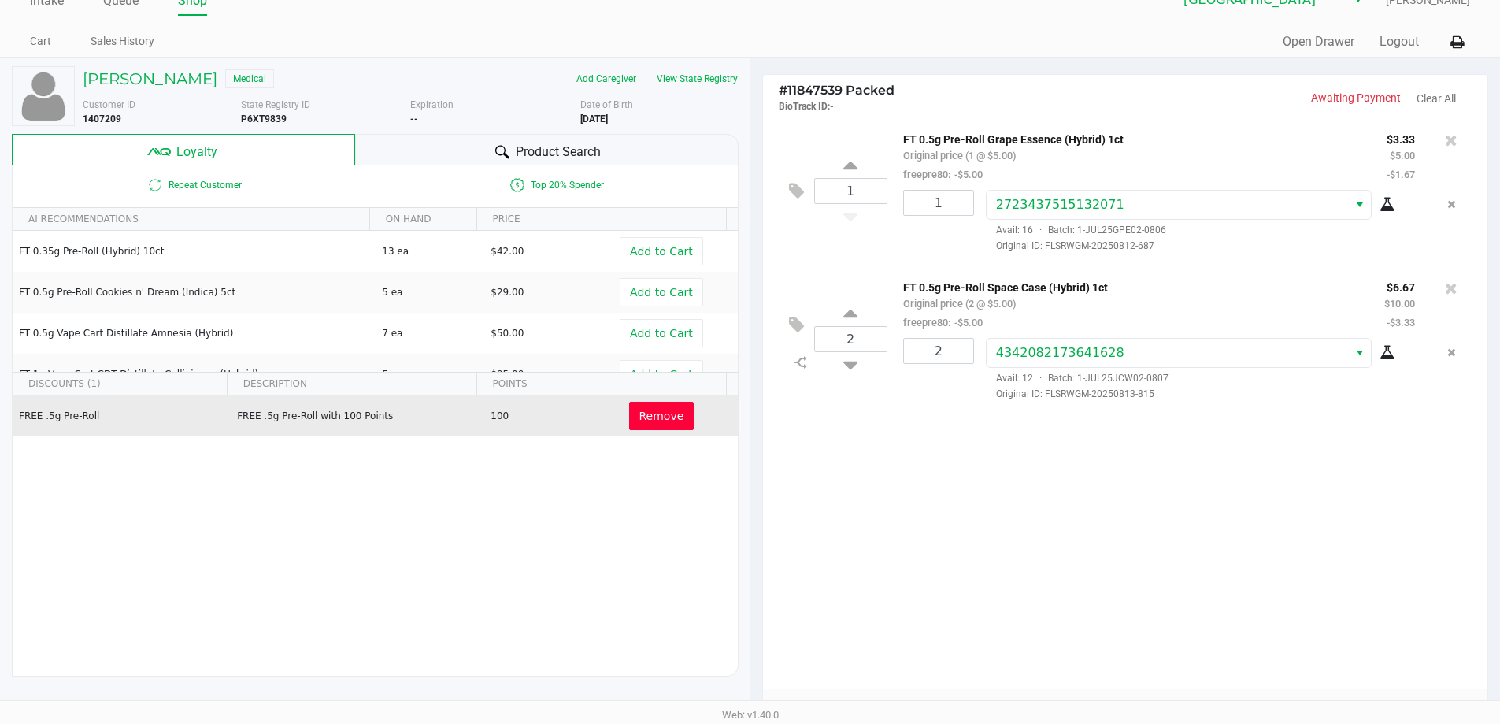
scroll to position [102, 0]
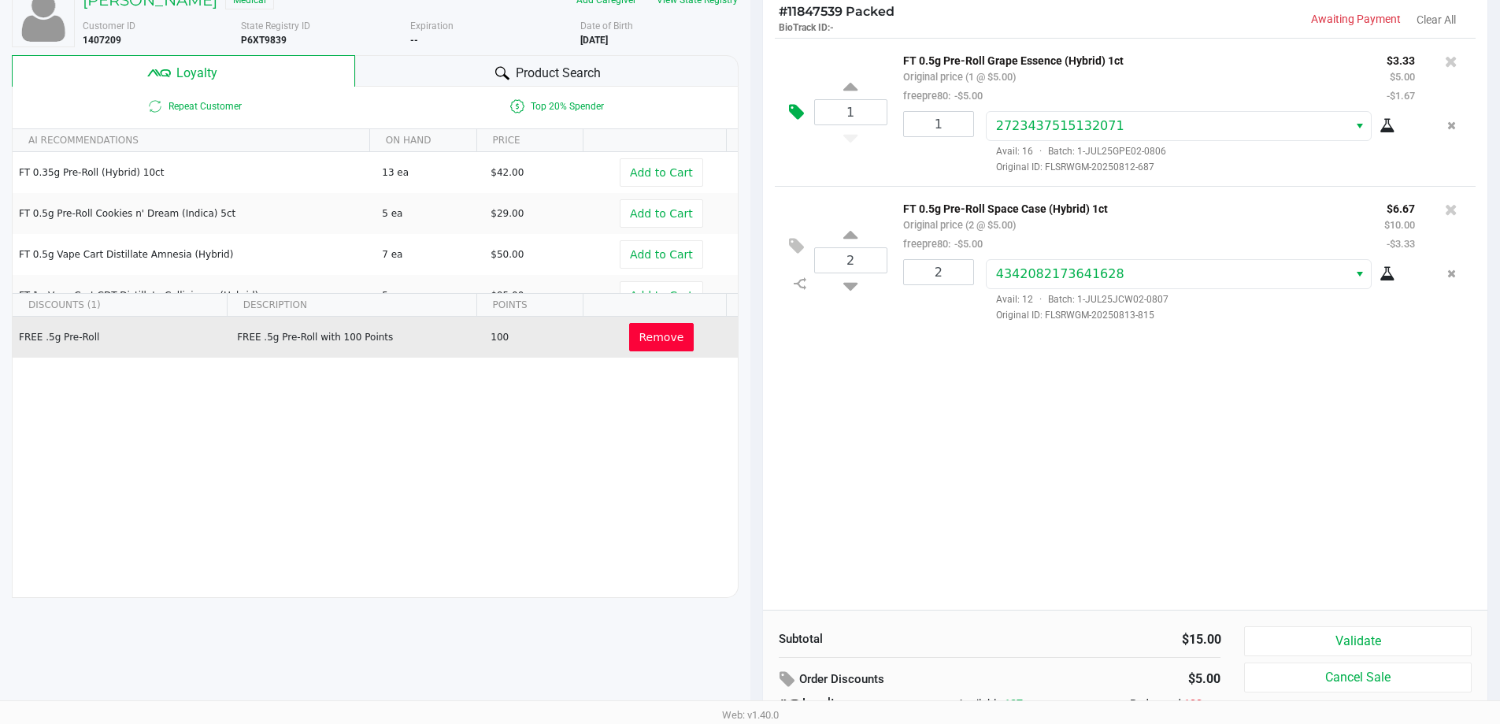
click at [796, 120] on icon at bounding box center [796, 112] width 15 height 18
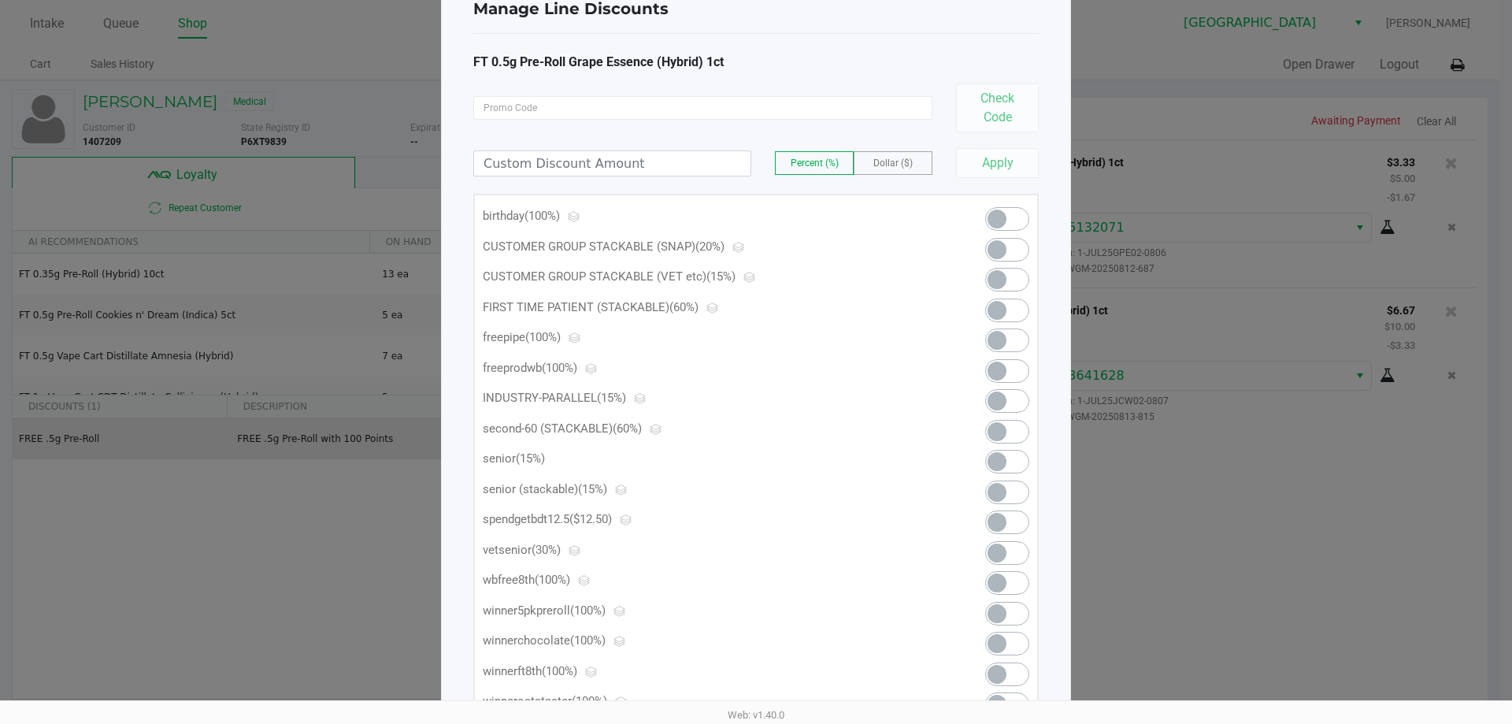
scroll to position [79, 0]
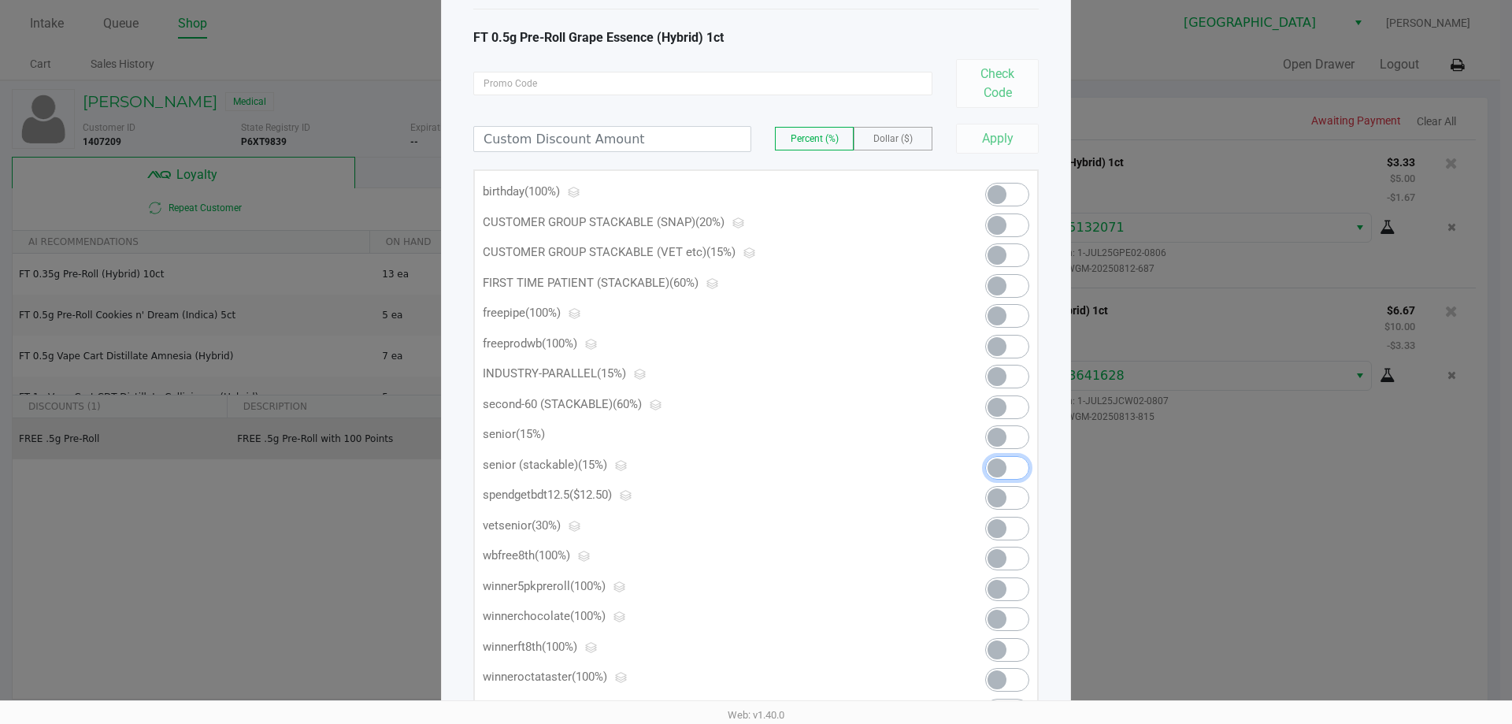
click at [1022, 462] on span at bounding box center [1007, 468] width 44 height 24
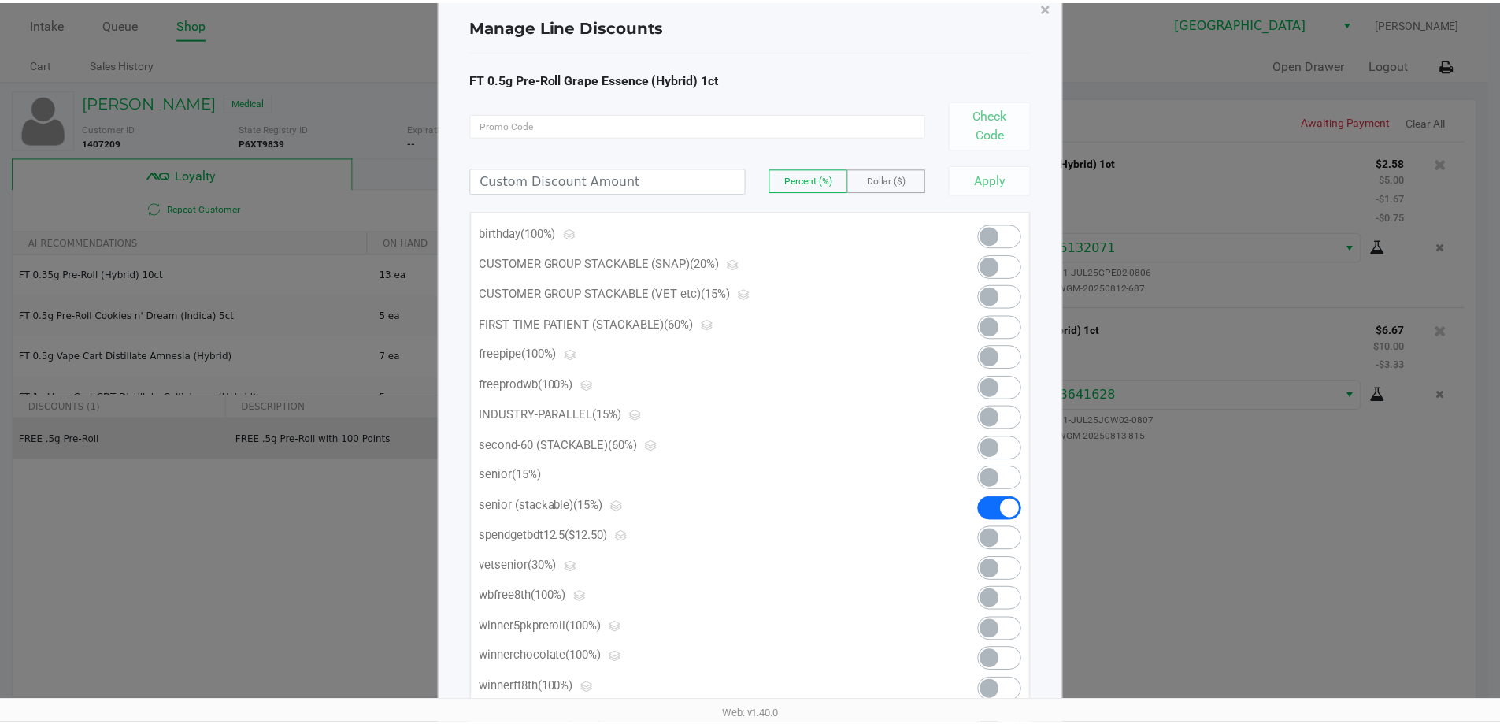
scroll to position [0, 0]
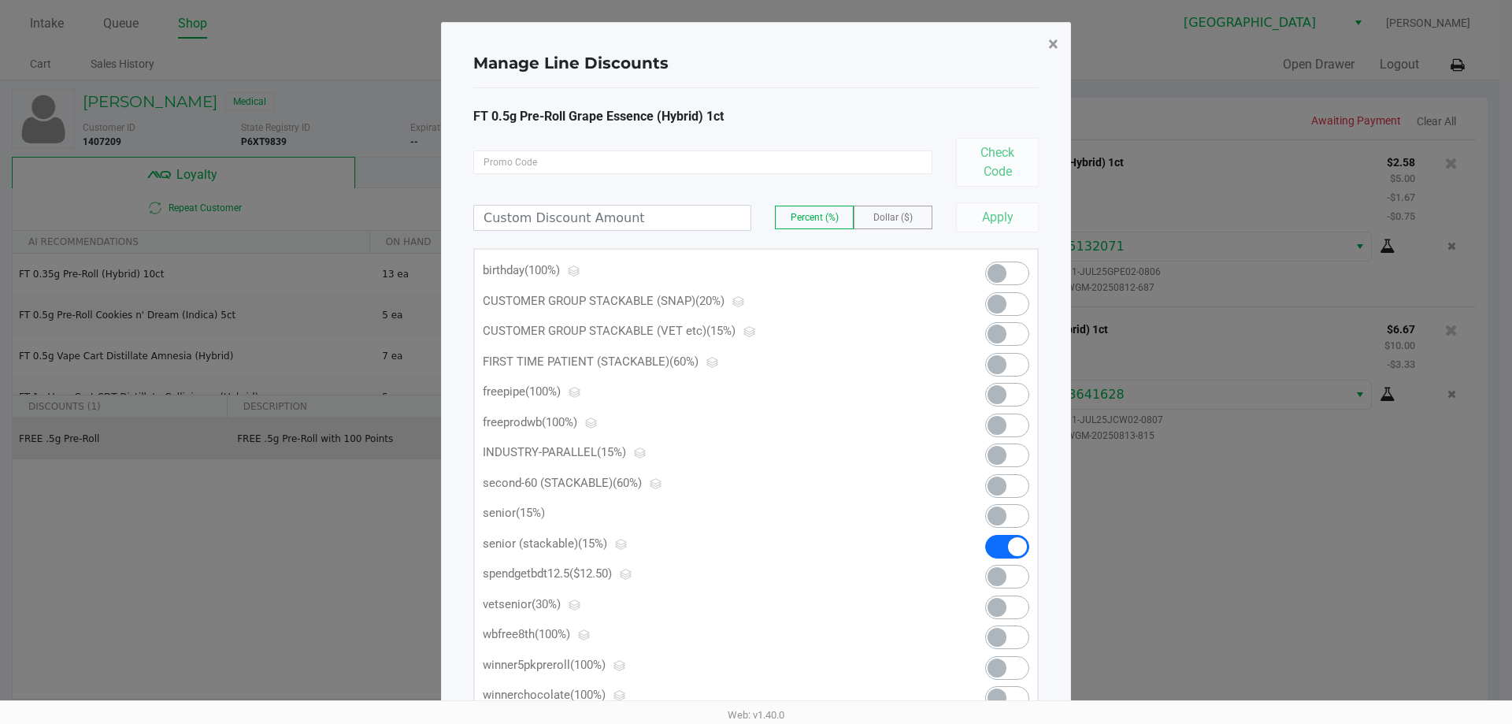
click at [1052, 38] on span "×" at bounding box center [1053, 44] width 10 height 22
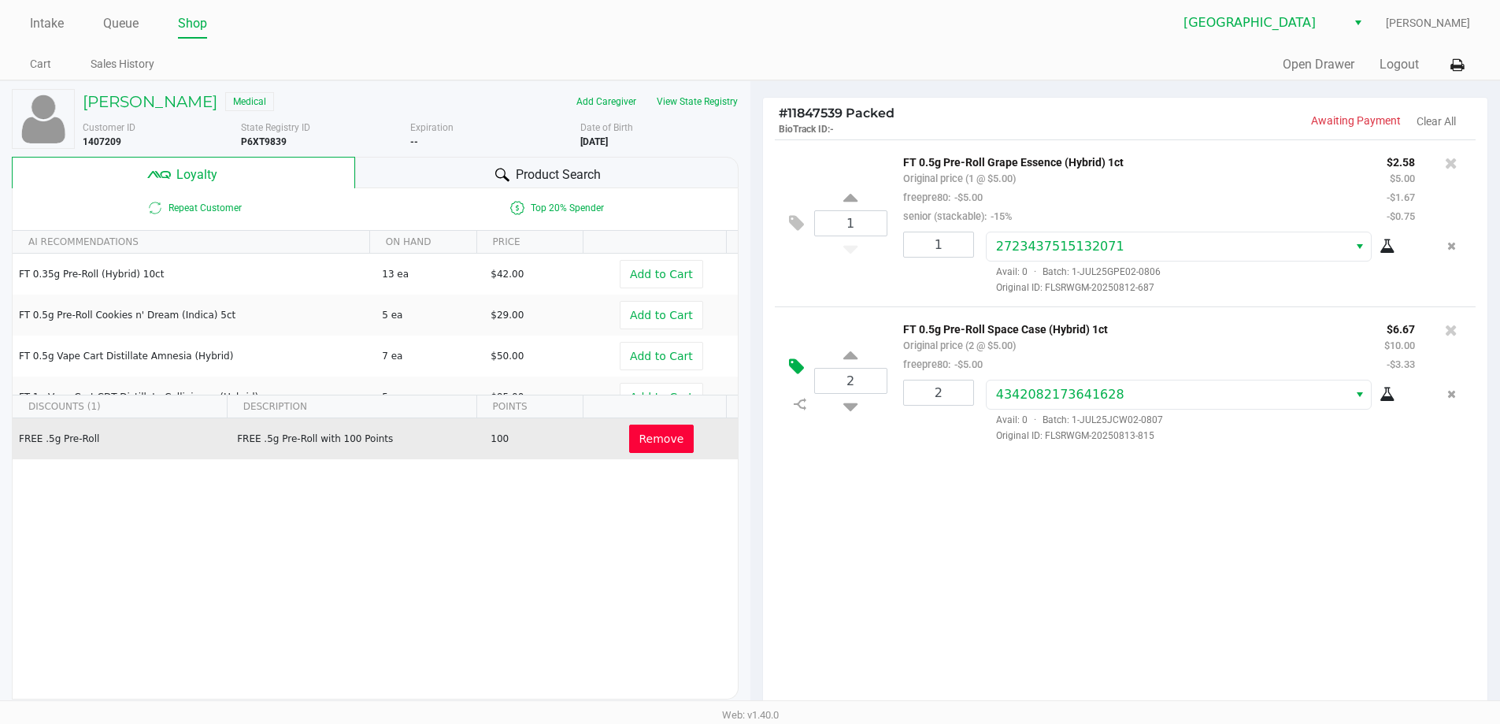
click at [801, 369] on icon at bounding box center [796, 366] width 15 height 18
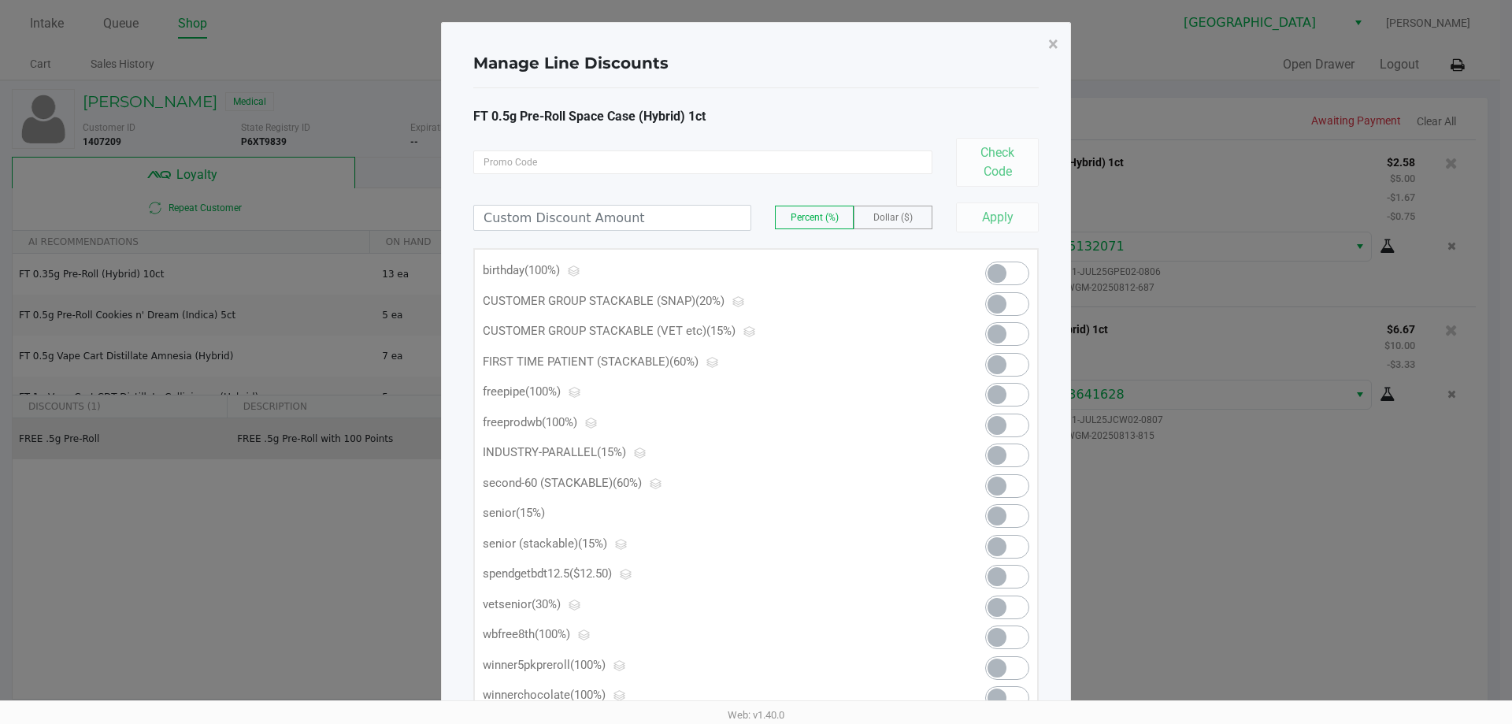
click at [994, 546] on span at bounding box center [996, 546] width 19 height 19
click at [1051, 44] on span "×" at bounding box center [1053, 44] width 10 height 22
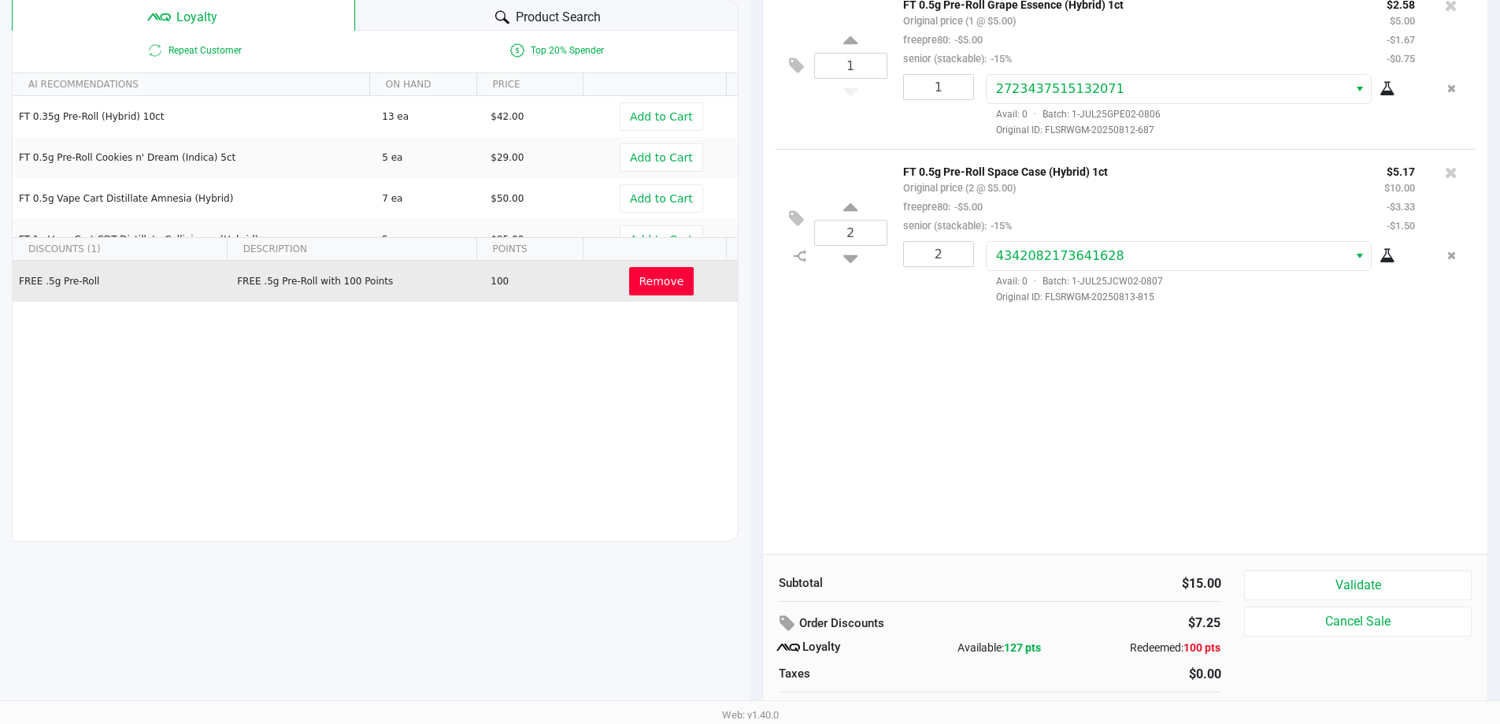
scroll to position [180, 0]
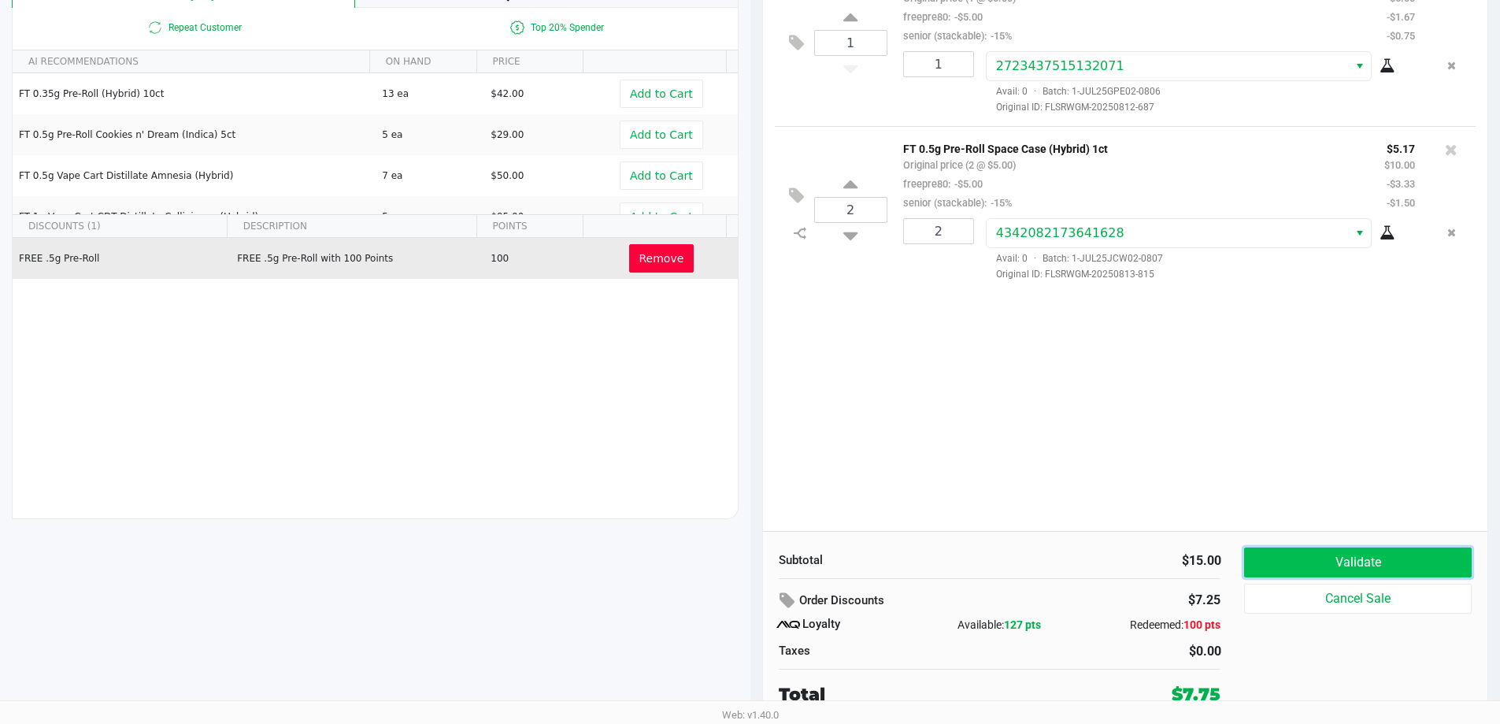
click at [1279, 557] on button "Validate" at bounding box center [1357, 562] width 227 height 30
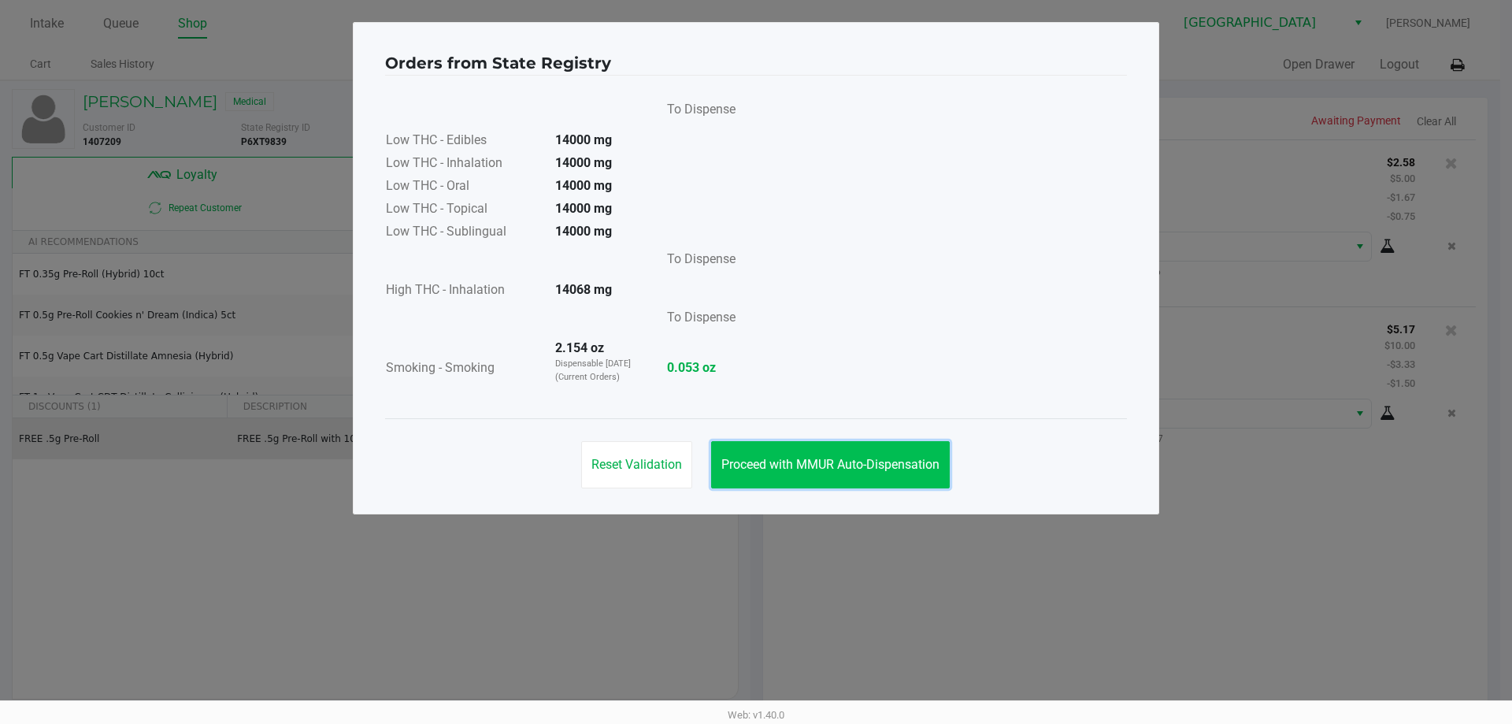
click at [810, 469] on span "Proceed with MMUR Auto-Dispensation" at bounding box center [830, 464] width 218 height 15
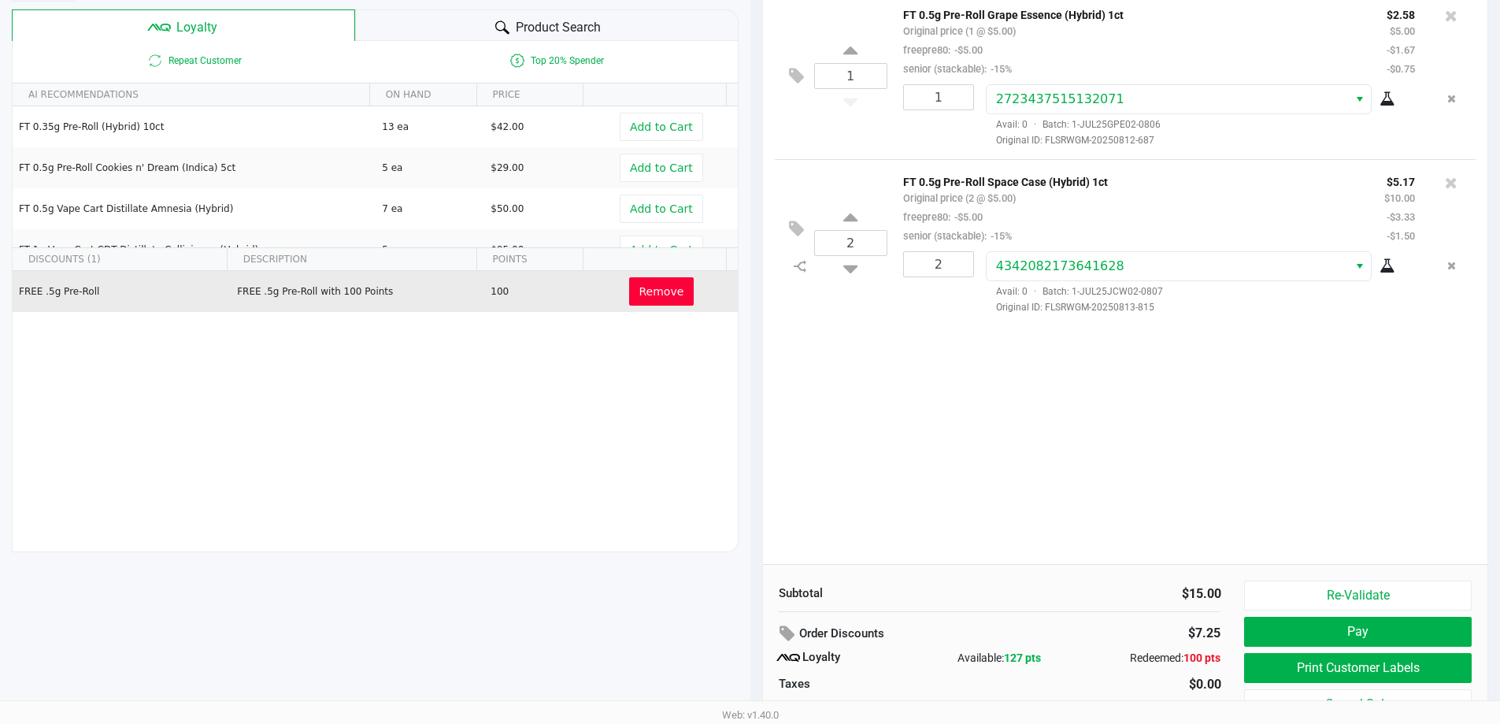
scroll to position [180, 0]
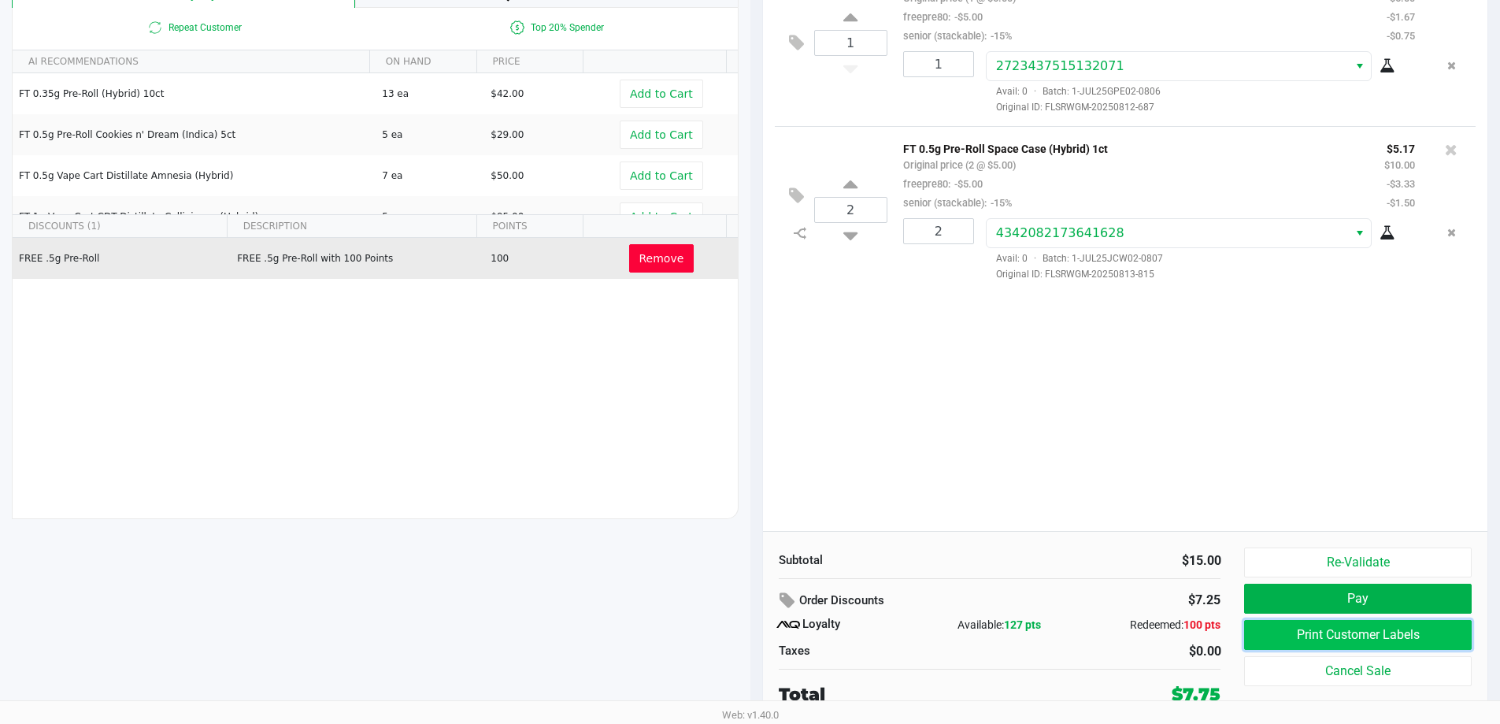
click at [1282, 626] on button "Print Customer Labels" at bounding box center [1357, 635] width 227 height 30
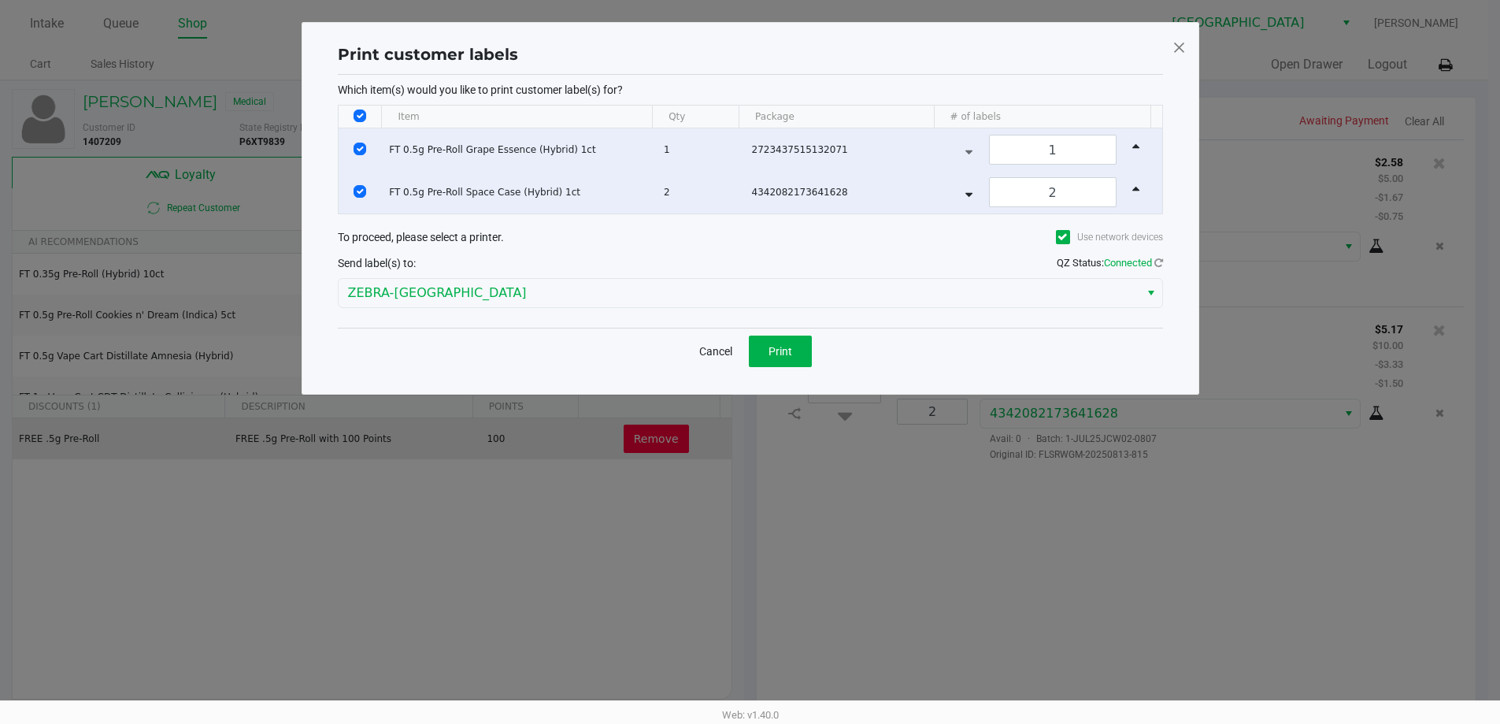
scroll to position [0, 0]
click at [360, 150] on input "Select Row" at bounding box center [366, 149] width 13 height 13
checkbox input "false"
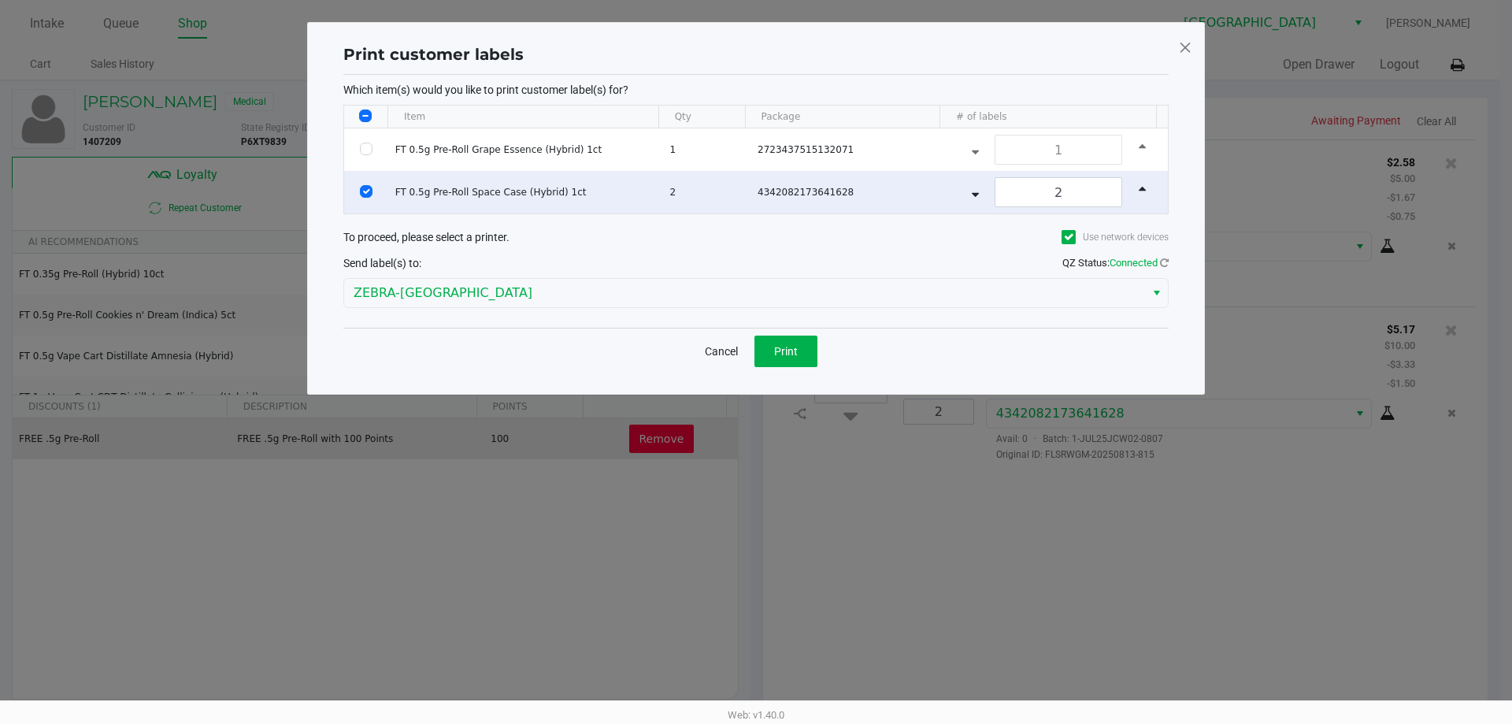
click at [364, 195] on input "Select Row" at bounding box center [366, 191] width 13 height 13
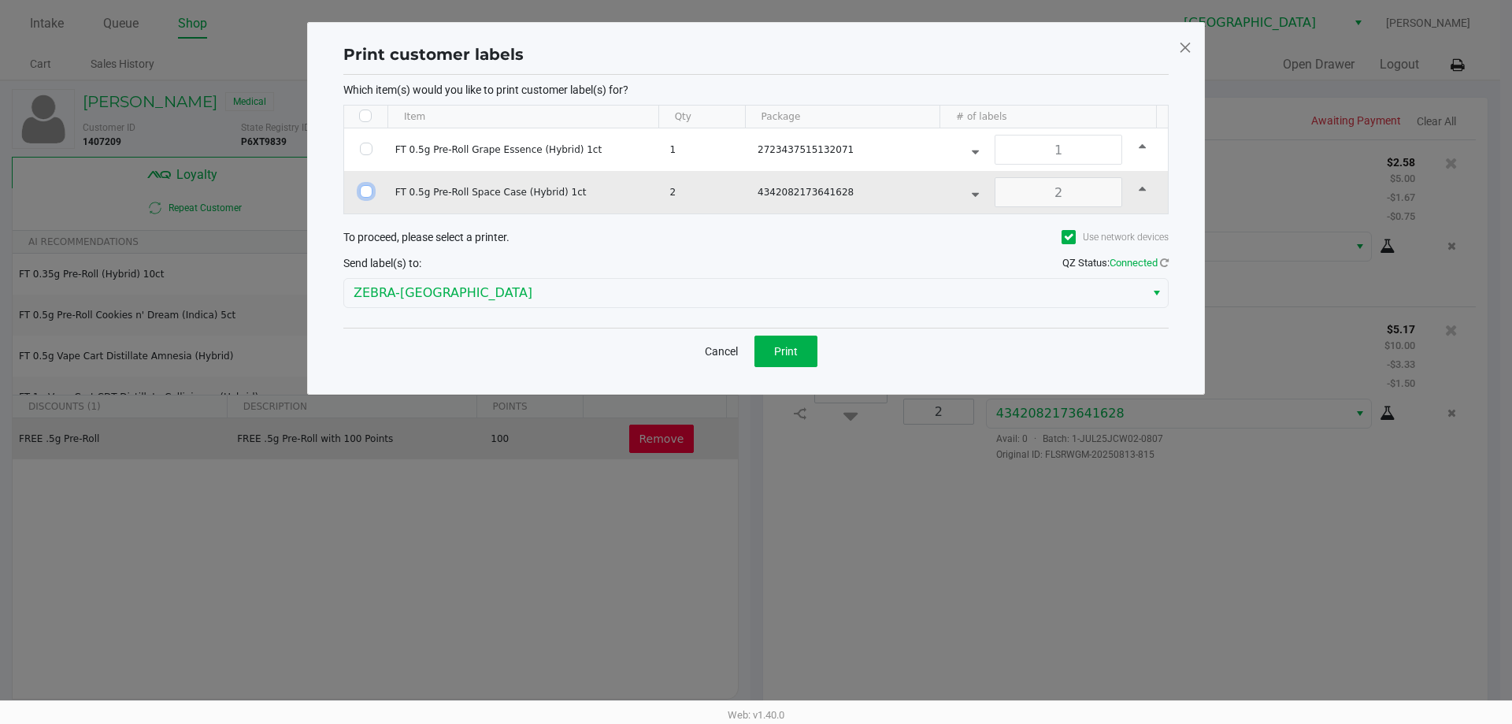
click at [362, 191] on input "Select Row" at bounding box center [366, 191] width 13 height 13
checkbox input "true"
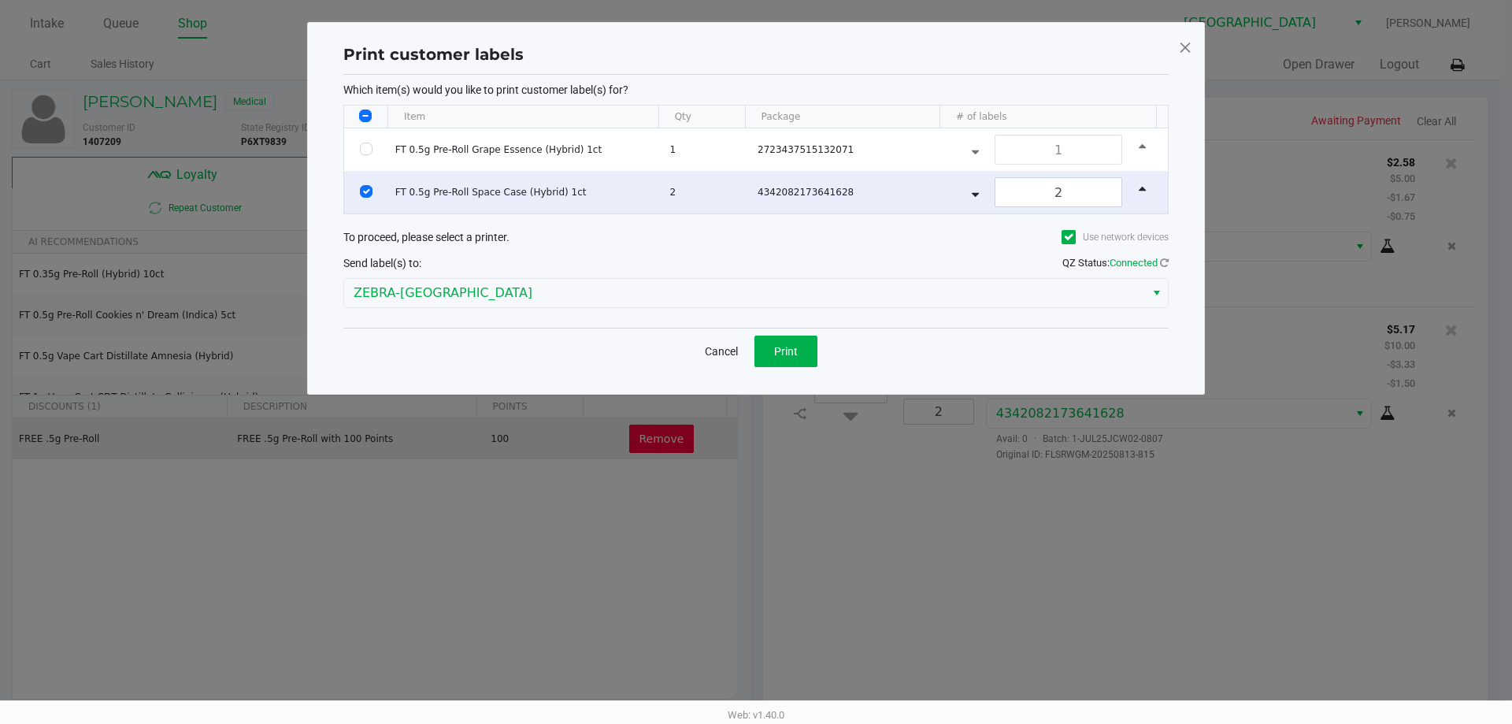
click at [955, 192] on button "Data table" at bounding box center [974, 192] width 39 height 30
type input "1"
click at [776, 362] on button "Print" at bounding box center [785, 350] width 63 height 31
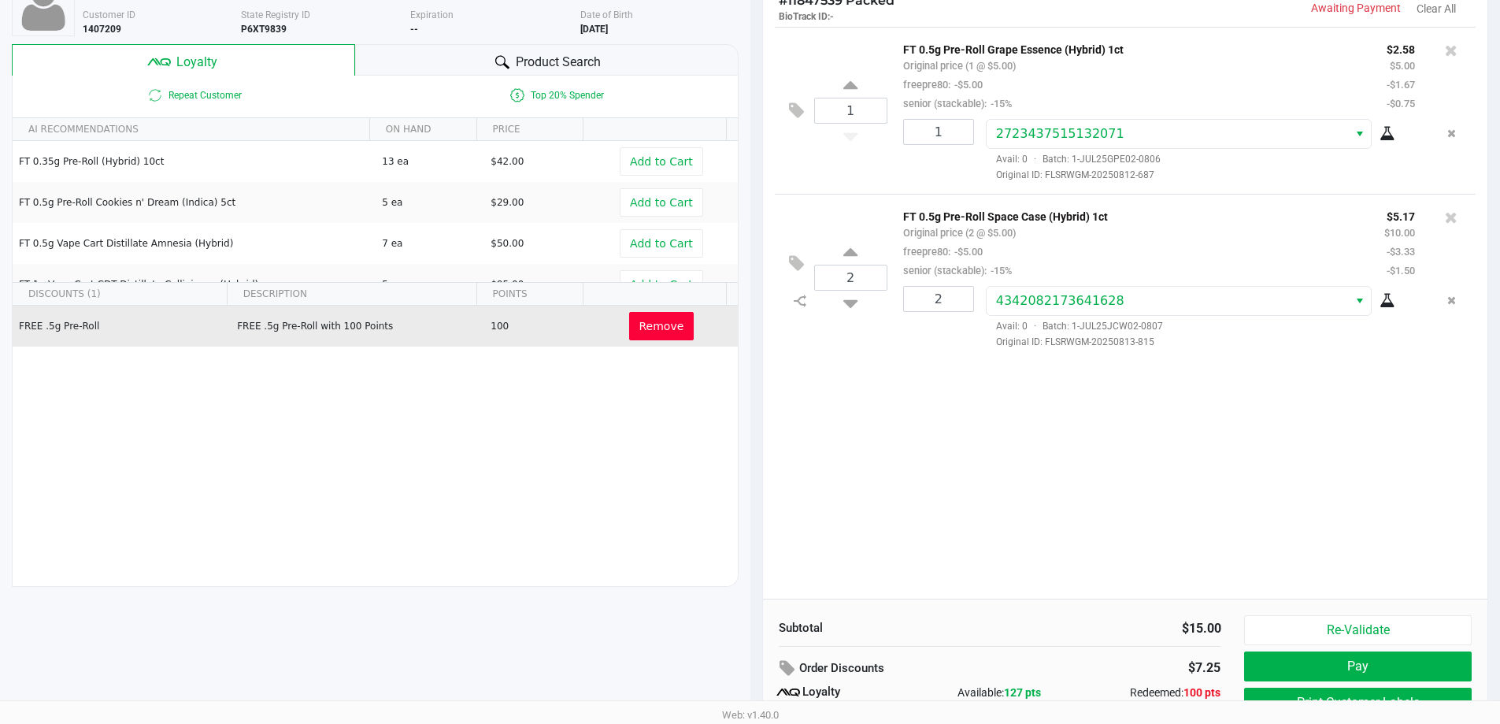
scroll to position [180, 0]
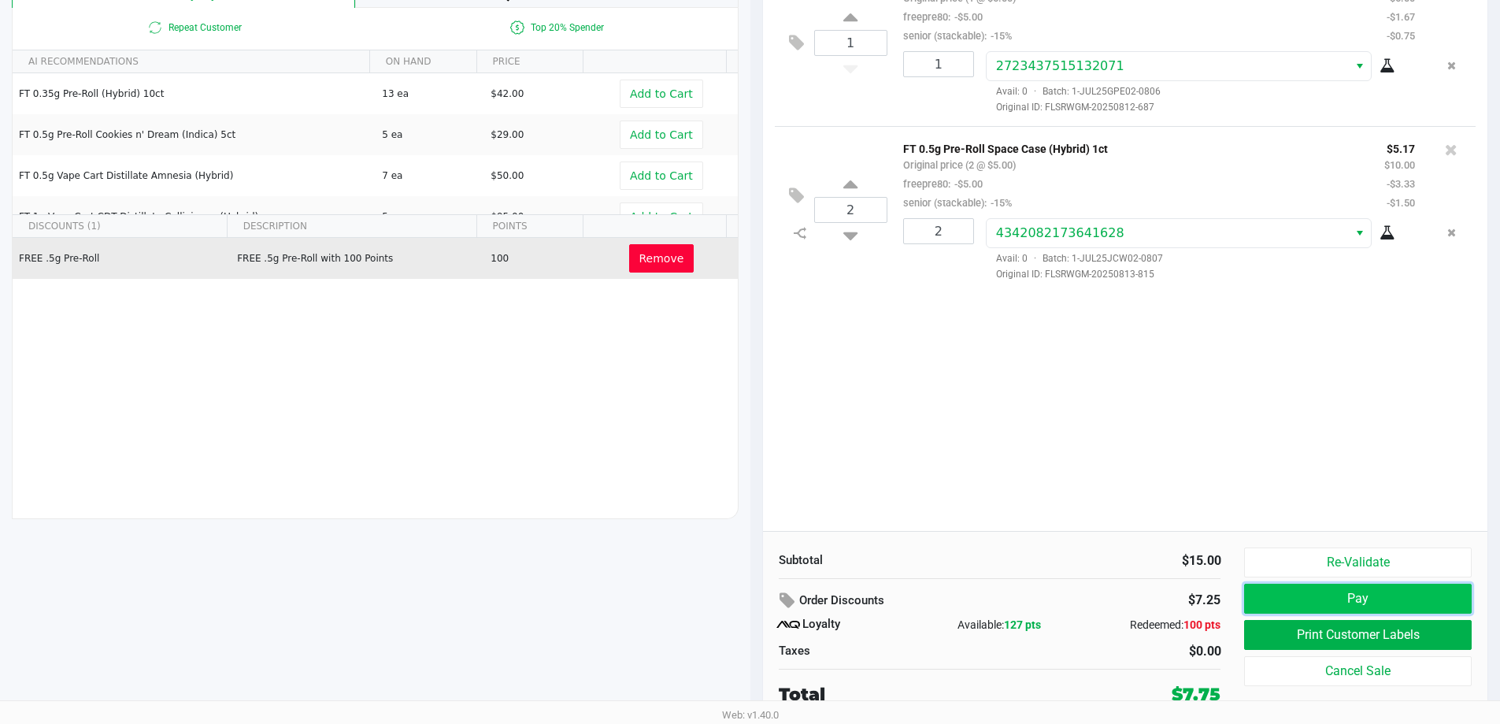
click at [1283, 602] on button "Pay" at bounding box center [1357, 598] width 227 height 30
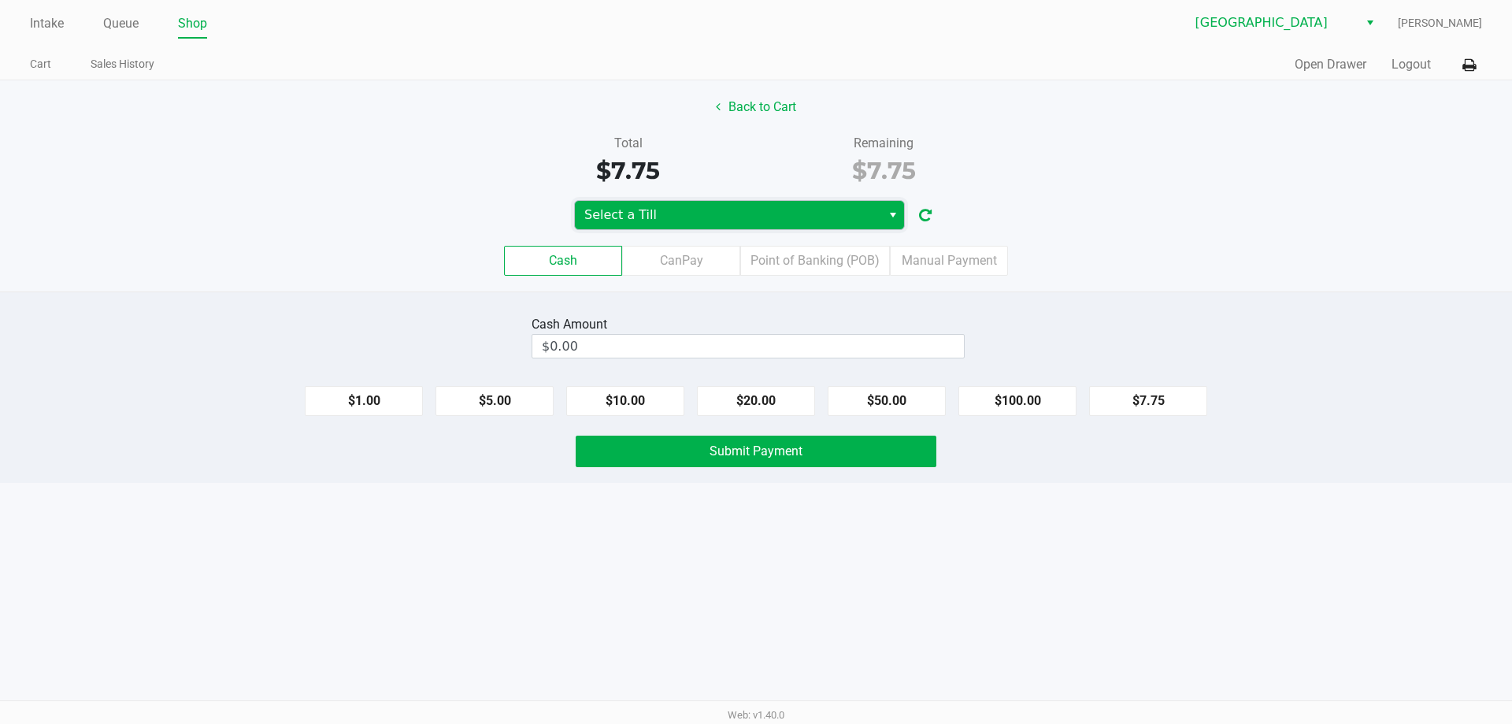
click at [687, 226] on span "Select a Till" at bounding box center [728, 215] width 306 height 28
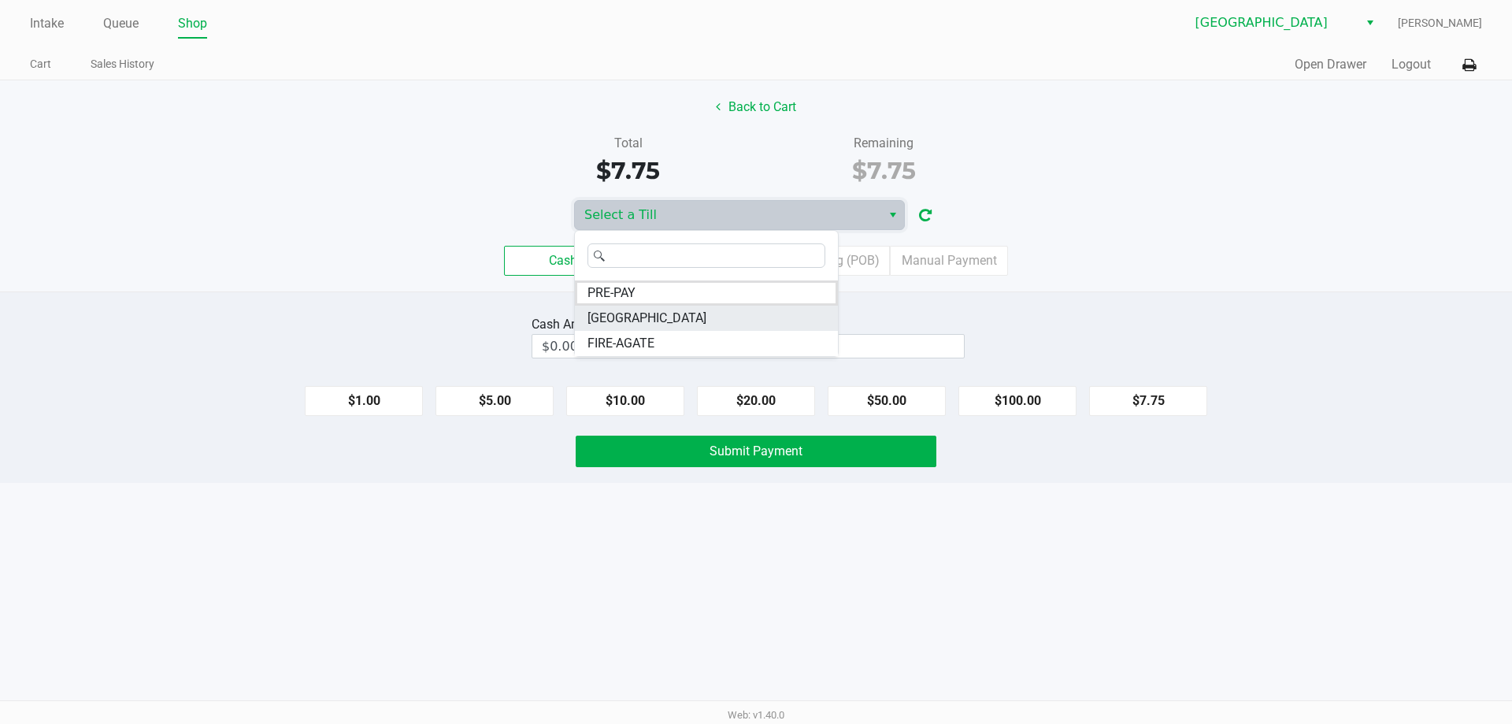
click at [661, 313] on li "[GEOGRAPHIC_DATA]" at bounding box center [706, 317] width 263 height 25
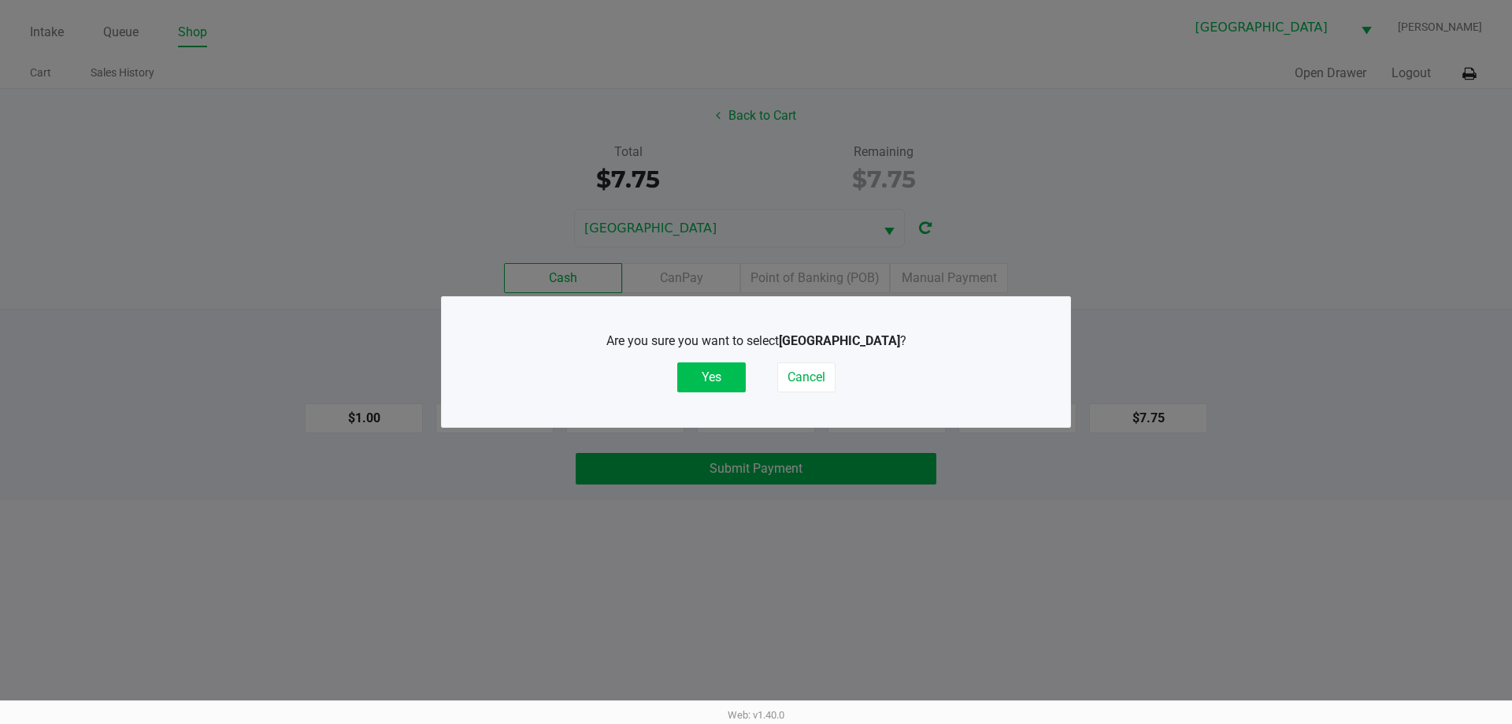
click at [702, 365] on button "Yes" at bounding box center [711, 377] width 68 height 30
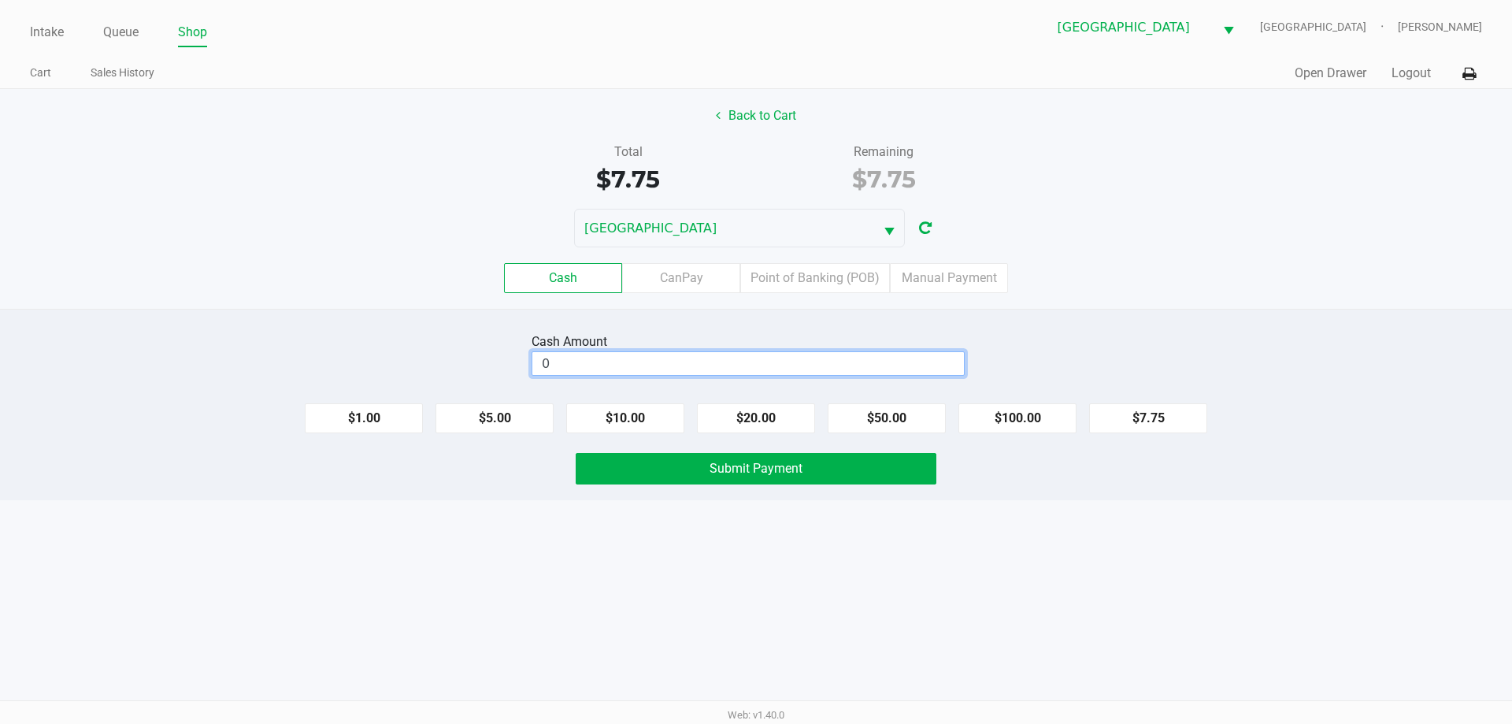
click at [576, 367] on input "0" at bounding box center [747, 363] width 431 height 23
type input "$10.00"
click at [460, 310] on div "Cash Amount $10.00 Clear $1.00 $5.00 $10.00 $20.00 $50.00 $100.00 $7.75 Submit …" at bounding box center [756, 404] width 1512 height 191
click at [1470, 72] on icon at bounding box center [1468, 73] width 13 height 11
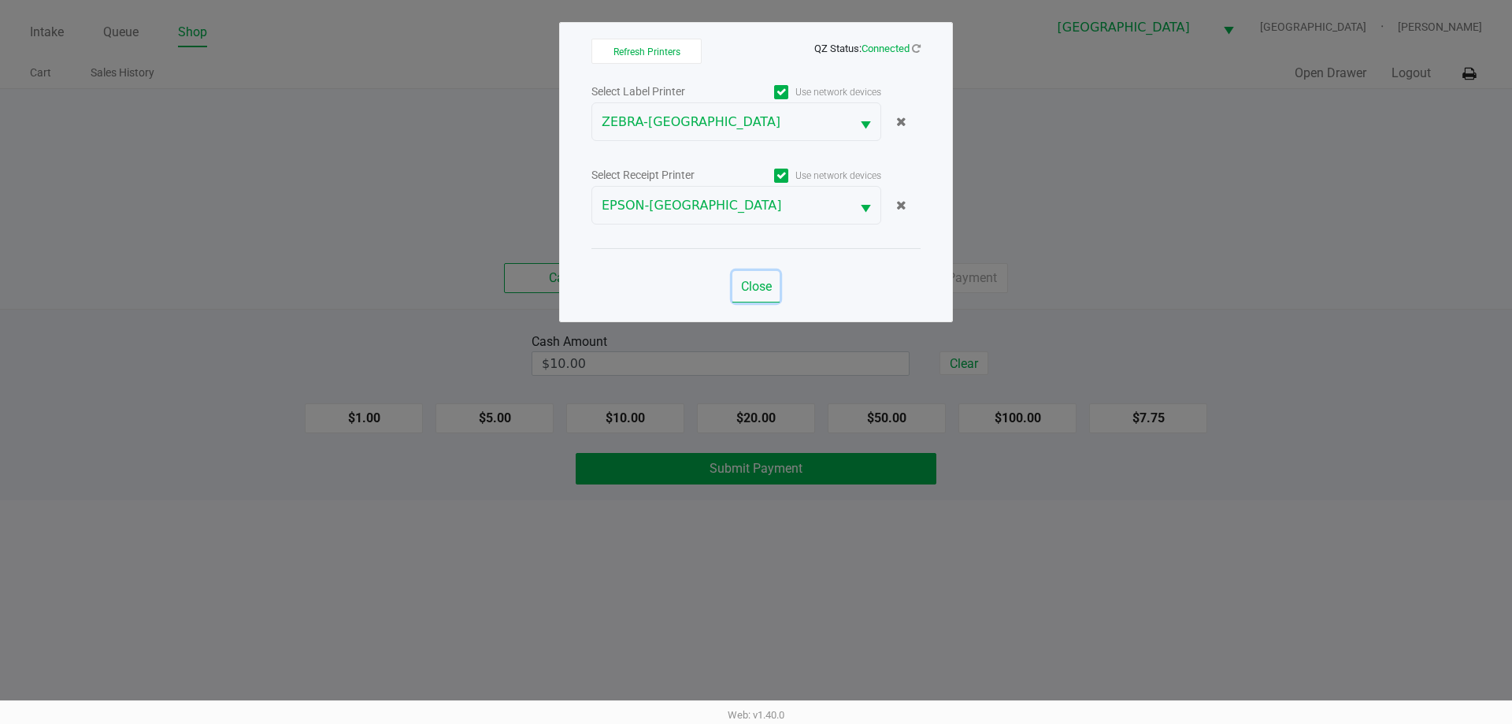
click at [736, 284] on button "Close" at bounding box center [755, 286] width 47 height 31
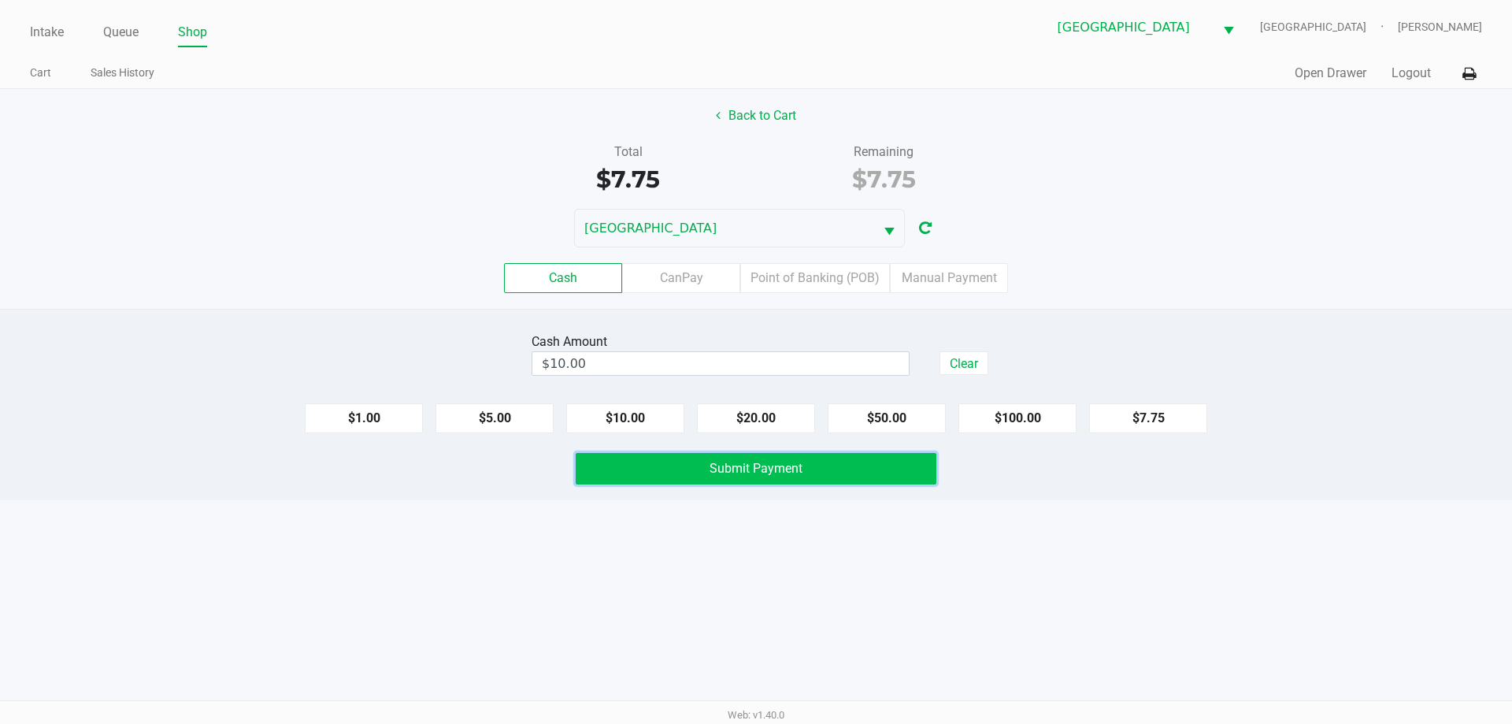
click at [735, 465] on span "Submit Payment" at bounding box center [755, 468] width 93 height 15
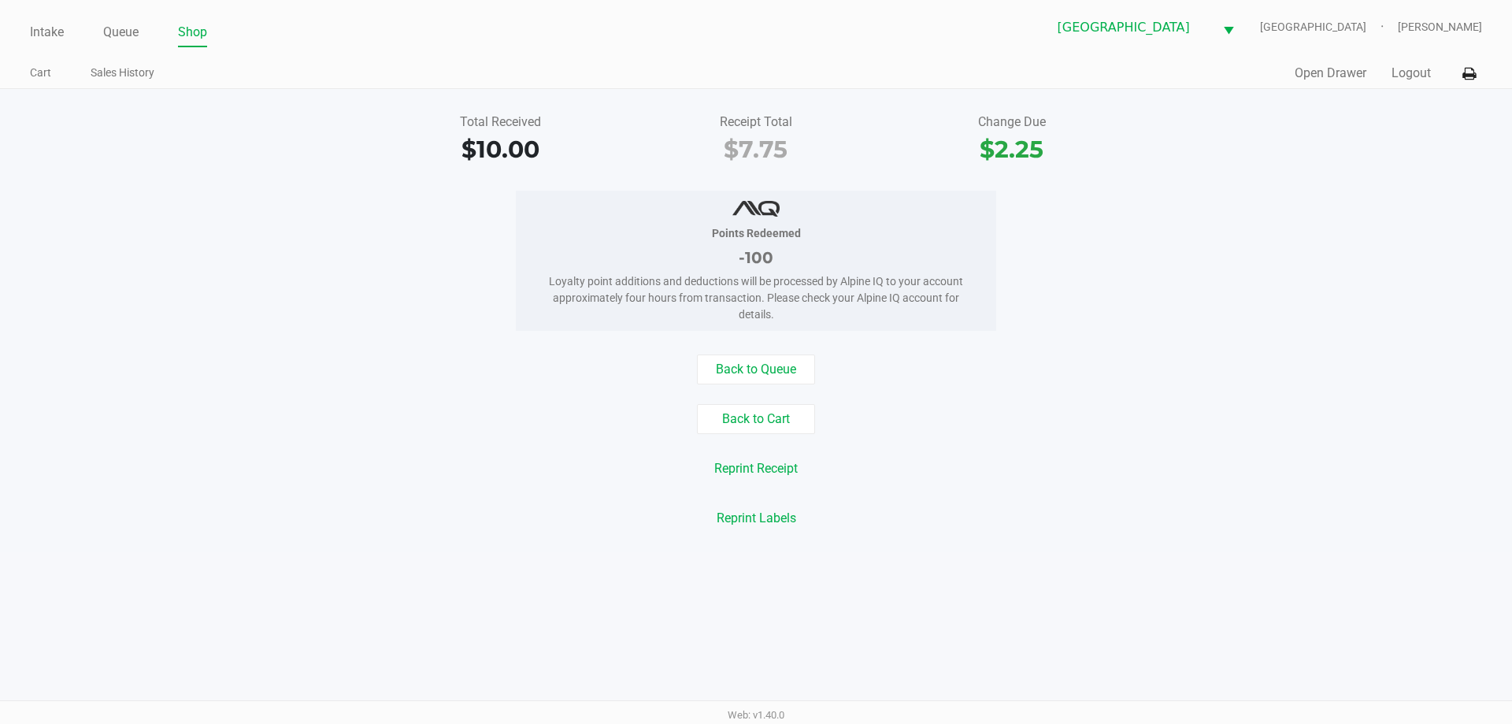
click at [44, 23] on link "Intake" at bounding box center [47, 32] width 34 height 22
